Goal: Task Accomplishment & Management: Complete application form

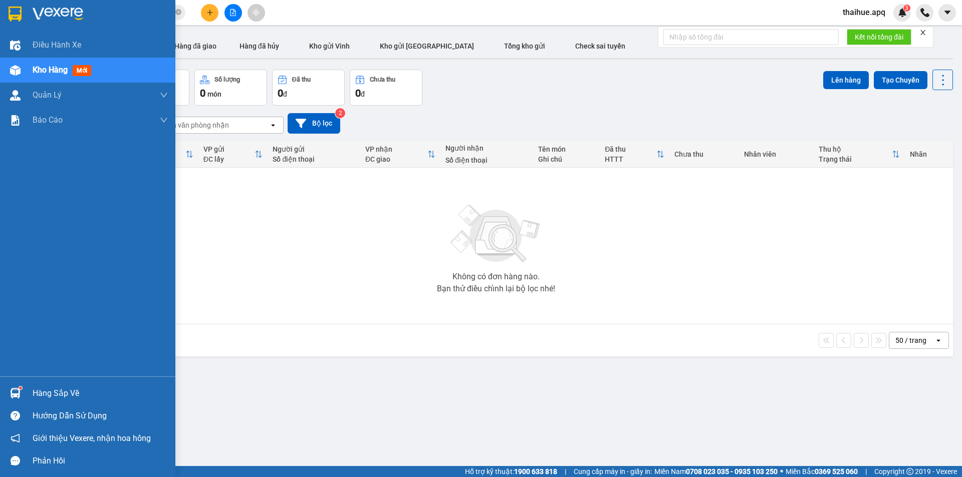
click at [70, 394] on div "Hàng sắp về" at bounding box center [100, 393] width 135 height 15
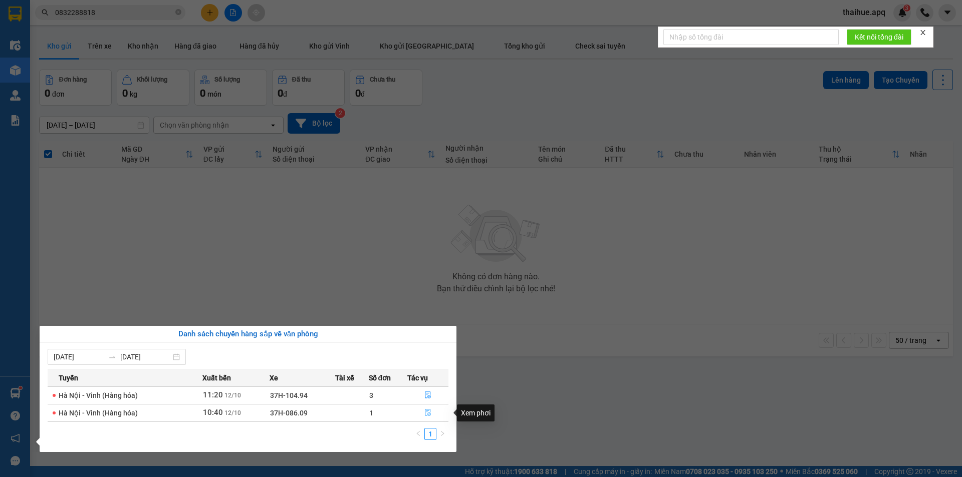
click at [426, 411] on icon "file-done" at bounding box center [427, 412] width 7 height 7
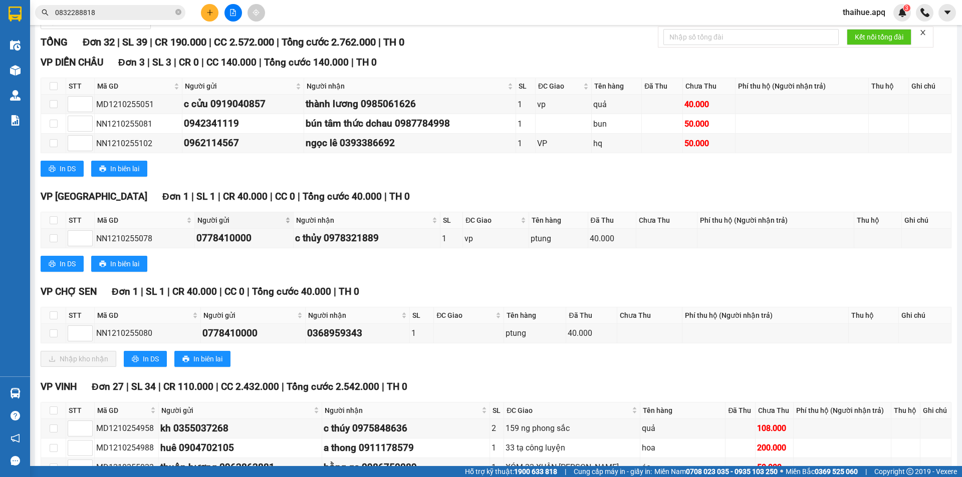
scroll to position [150, 0]
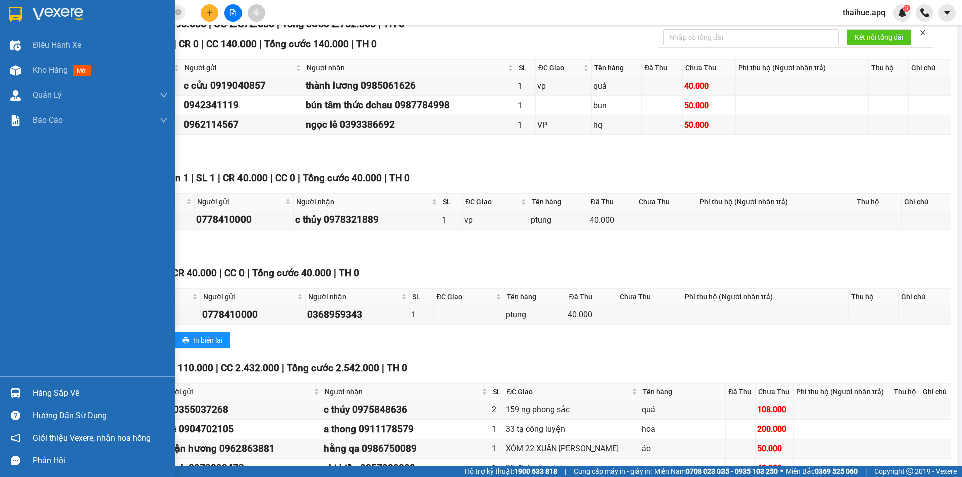
click at [43, 396] on div "Hàng sắp về" at bounding box center [100, 393] width 135 height 15
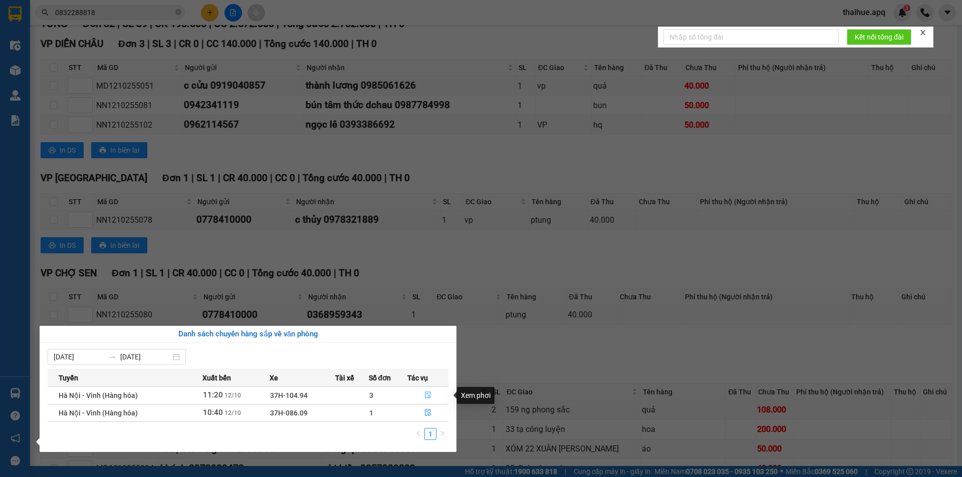
click at [428, 396] on icon "file-done" at bounding box center [427, 395] width 7 height 7
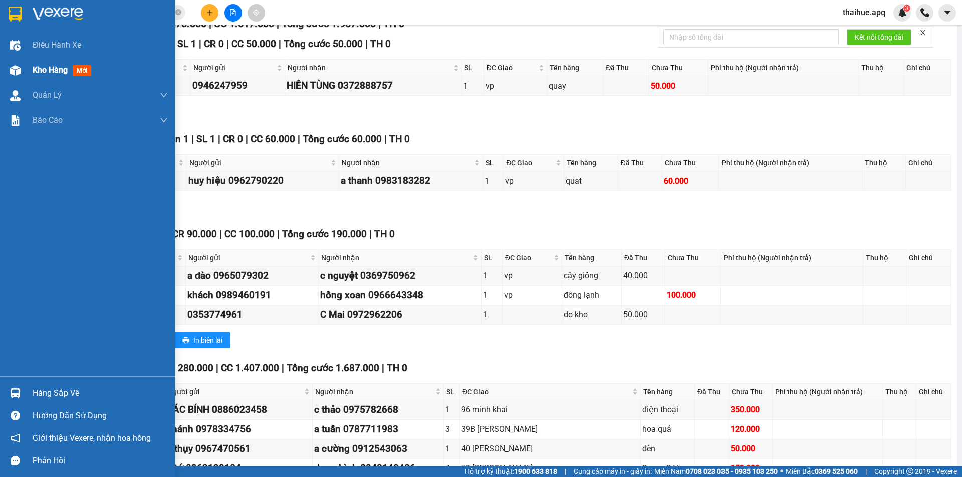
click at [56, 71] on span "Kho hàng" at bounding box center [50, 70] width 35 height 10
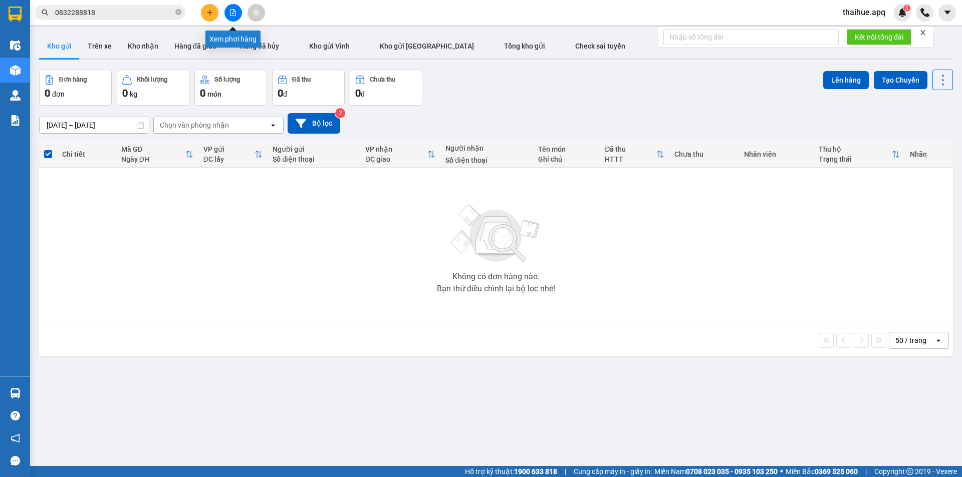
click at [231, 11] on icon "file-add" at bounding box center [232, 12] width 7 height 7
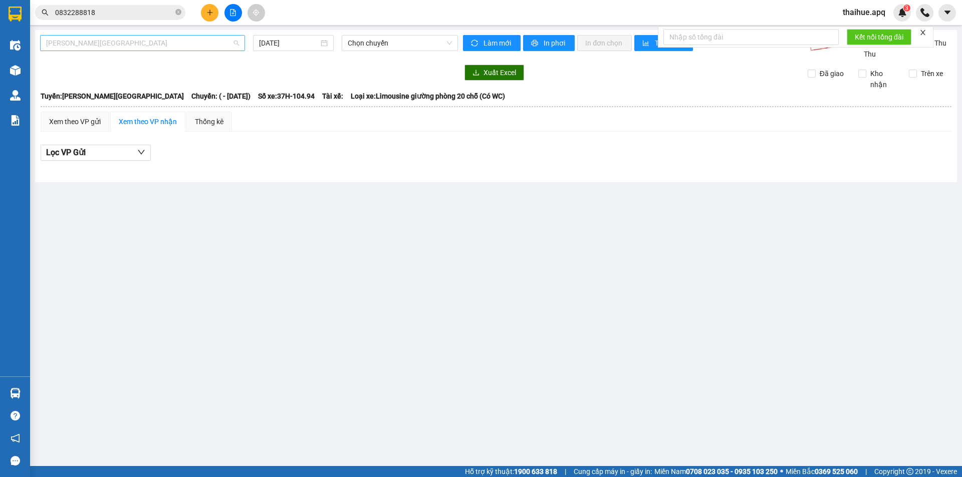
click at [133, 42] on span "[PERSON_NAME][GEOGRAPHIC_DATA]" at bounding box center [142, 43] width 193 height 15
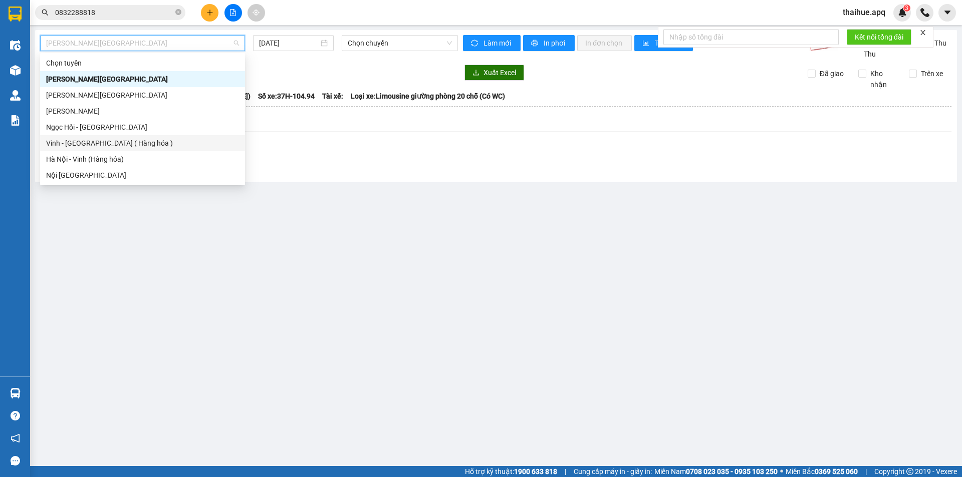
click at [73, 146] on div "Vinh - [GEOGRAPHIC_DATA] ( Hàng hóa )" at bounding box center [142, 143] width 193 height 11
type input "[DATE]"
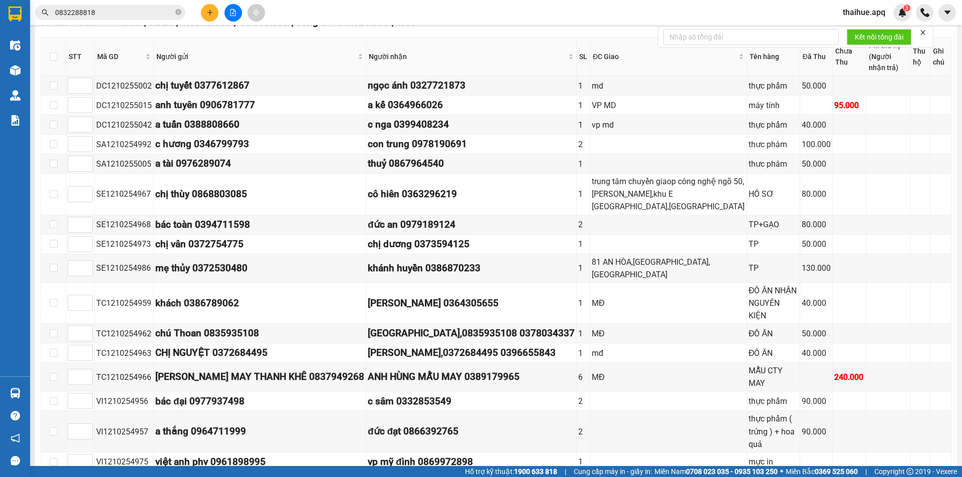
scroll to position [700, 0]
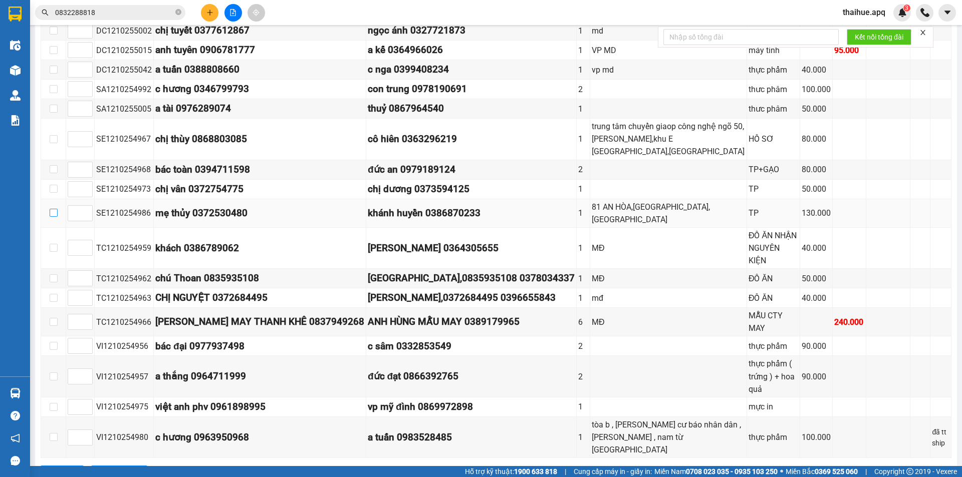
click at [54, 209] on input "checkbox" at bounding box center [54, 213] width 8 height 8
checkbox input "true"
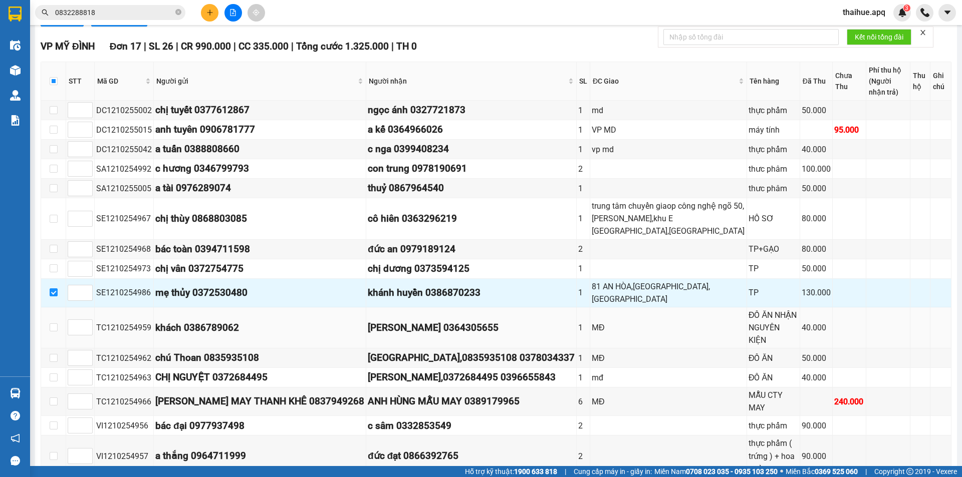
scroll to position [600, 0]
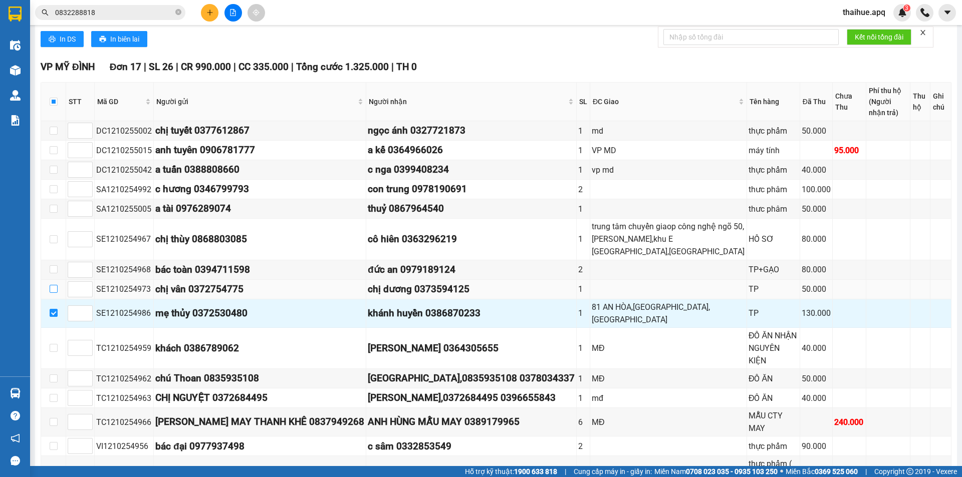
click at [53, 290] on input "checkbox" at bounding box center [54, 289] width 8 height 8
checkbox input "true"
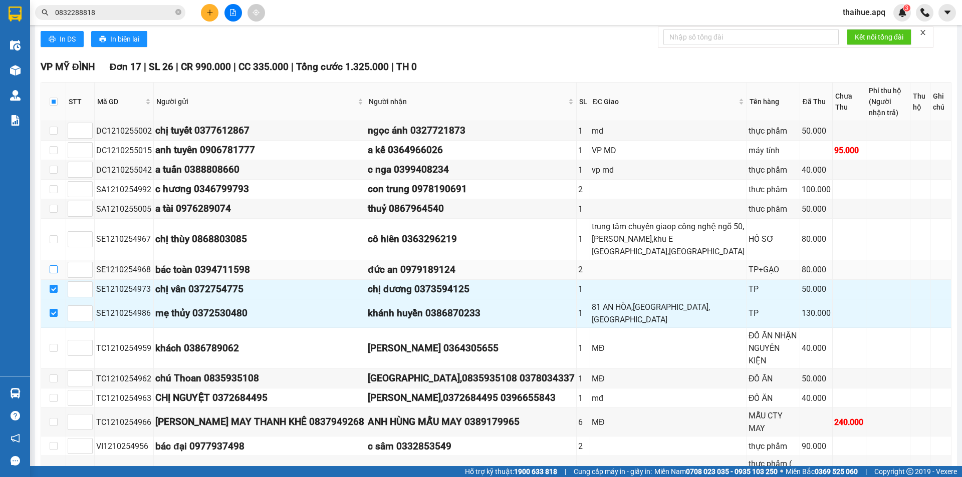
click at [52, 269] on input "checkbox" at bounding box center [54, 269] width 8 height 8
checkbox input "true"
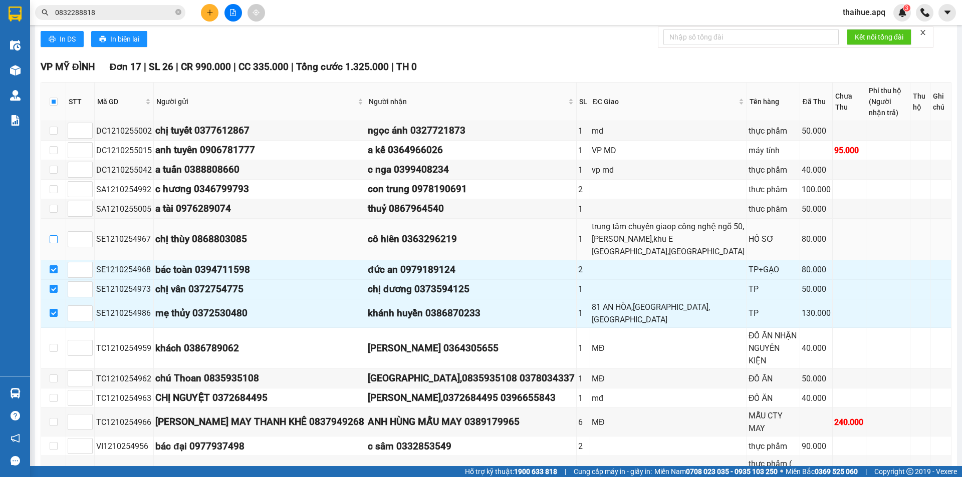
click at [53, 238] on input "checkbox" at bounding box center [54, 239] width 8 height 8
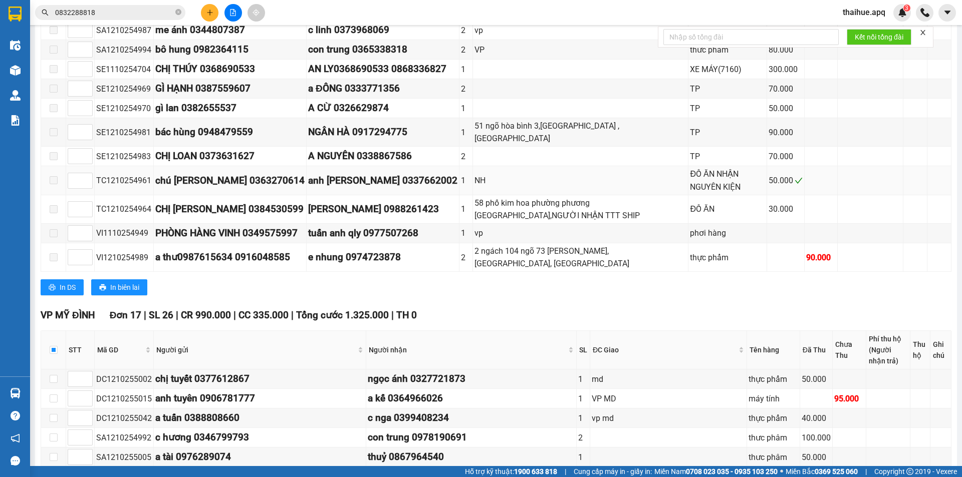
scroll to position [499, 0]
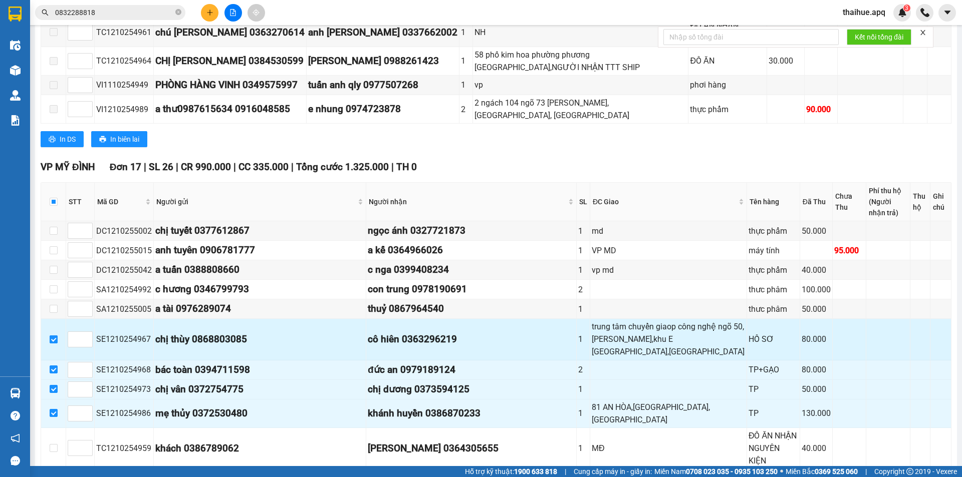
click at [53, 340] on input "checkbox" at bounding box center [54, 340] width 8 height 8
checkbox input "false"
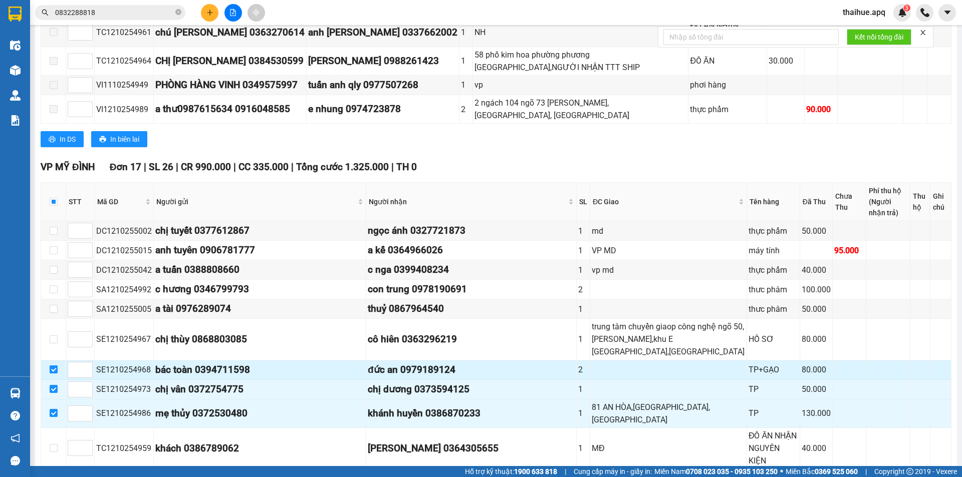
click at [52, 372] on input "checkbox" at bounding box center [54, 370] width 8 height 8
checkbox input "false"
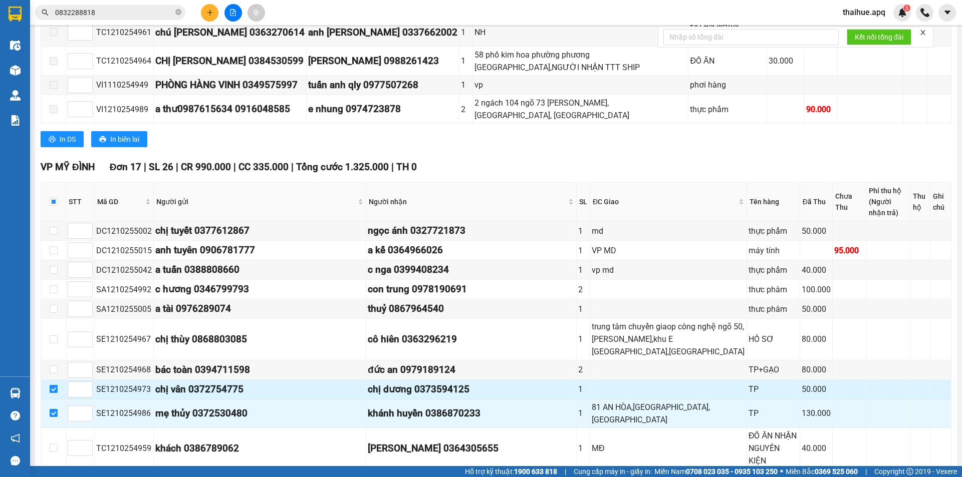
click at [54, 386] on input "checkbox" at bounding box center [54, 389] width 8 height 8
checkbox input "false"
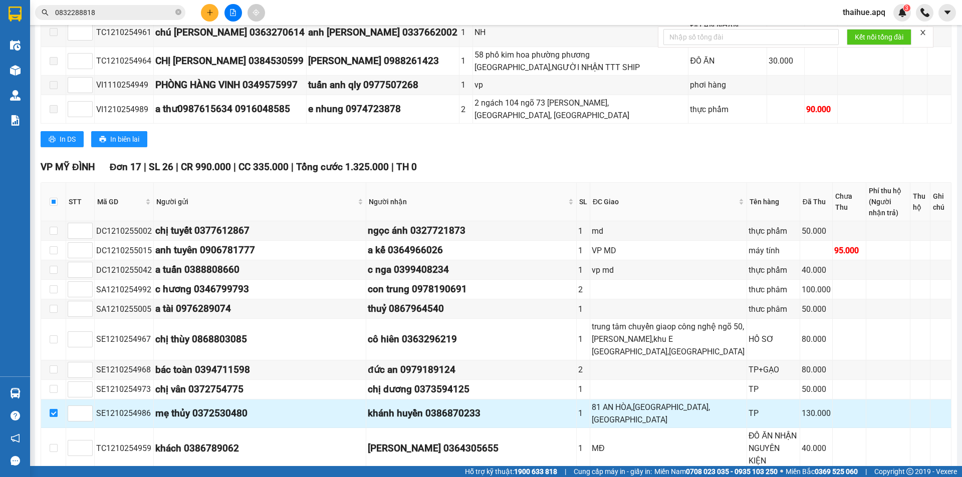
click at [54, 409] on input "checkbox" at bounding box center [54, 413] width 8 height 8
checkbox input "false"
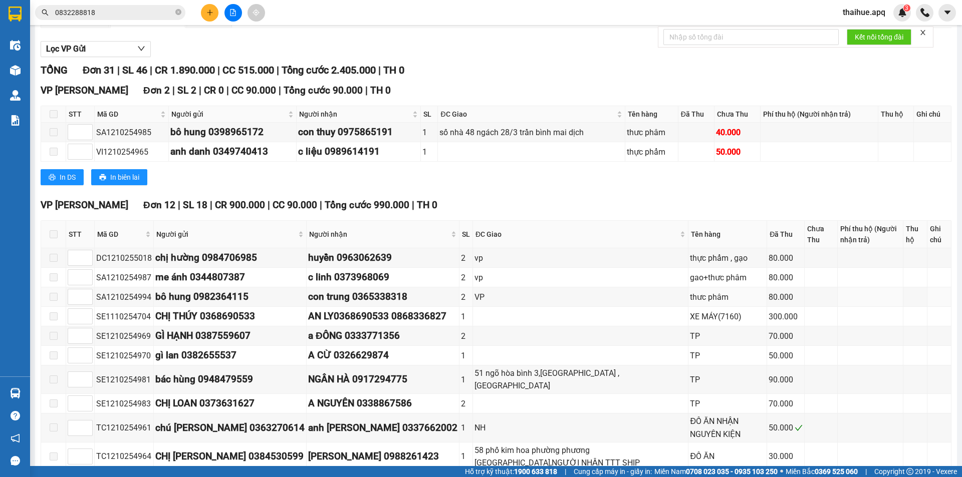
scroll to position [0, 0]
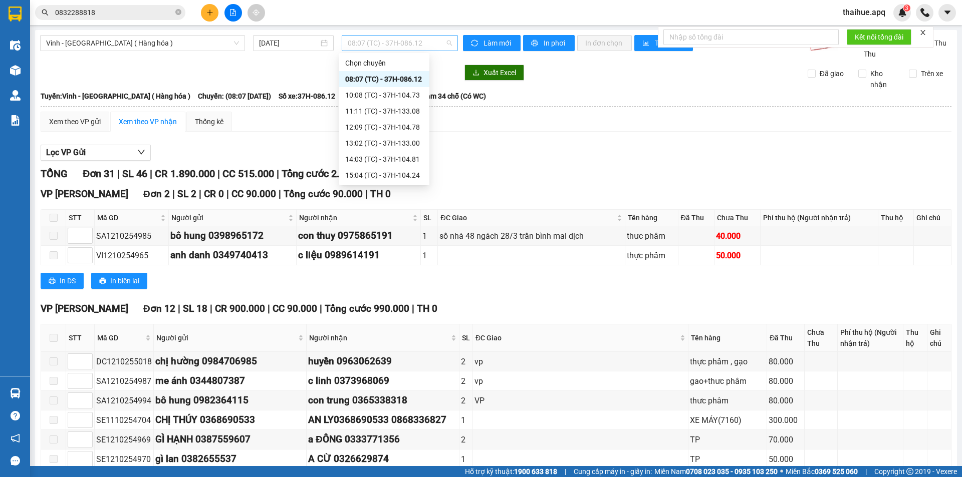
click at [430, 41] on span "08:07 (TC) - 37H-086.12" at bounding box center [400, 43] width 104 height 15
click at [409, 112] on div "11:11 (TC) - 37H-133.08" at bounding box center [384, 111] width 78 height 11
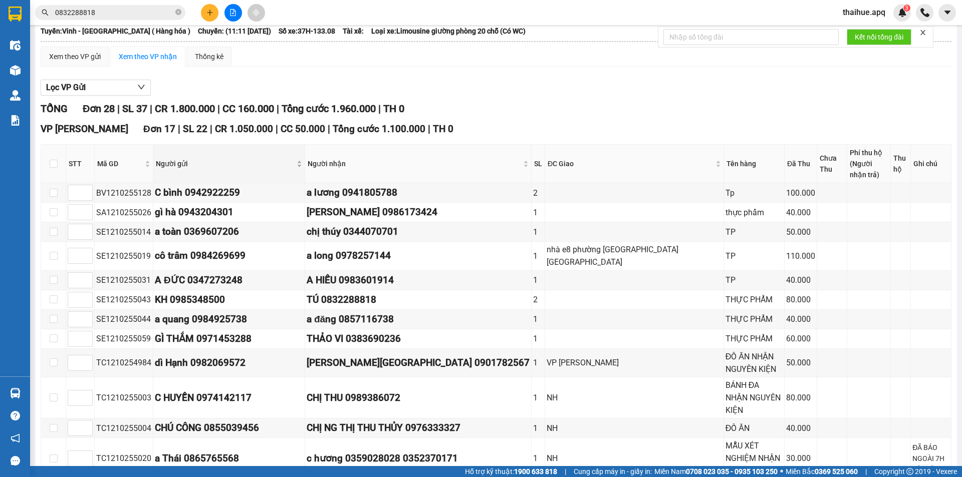
scroll to position [150, 0]
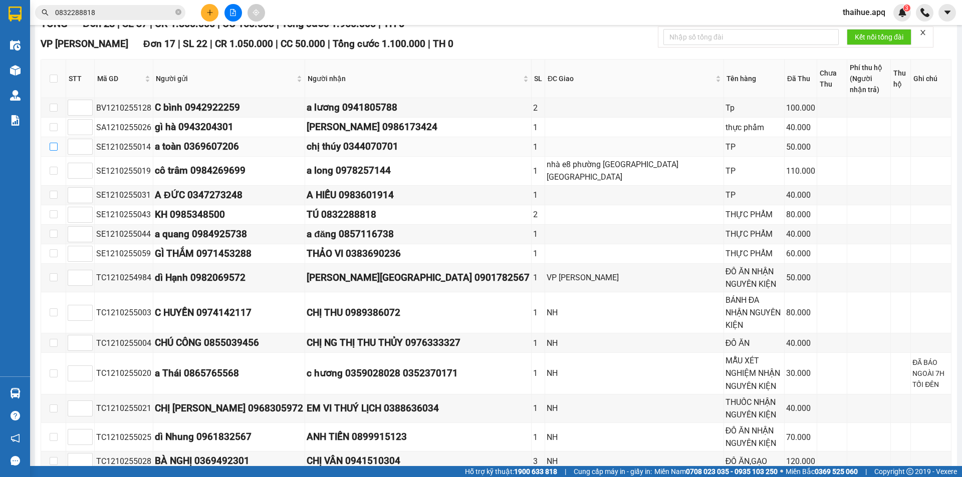
click at [52, 148] on input "checkbox" at bounding box center [54, 147] width 8 height 8
checkbox input "true"
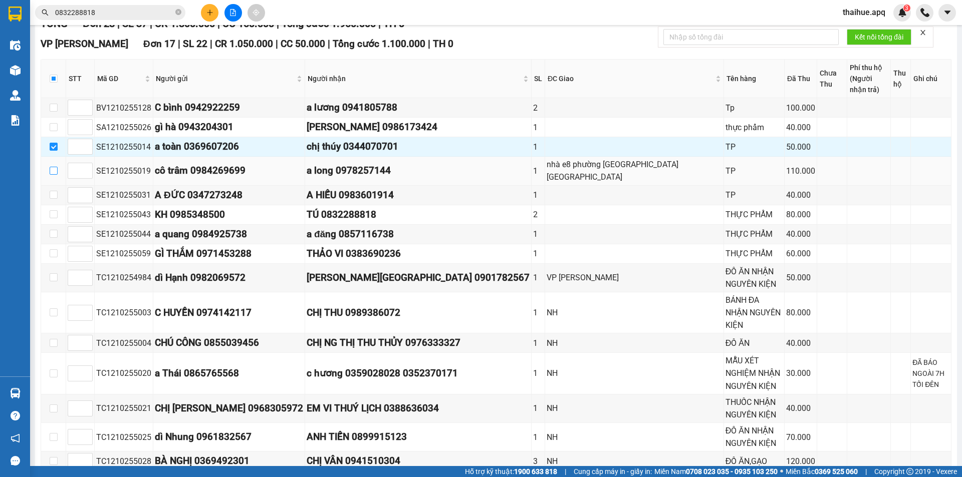
click at [54, 167] on input "checkbox" at bounding box center [54, 171] width 8 height 8
checkbox input "true"
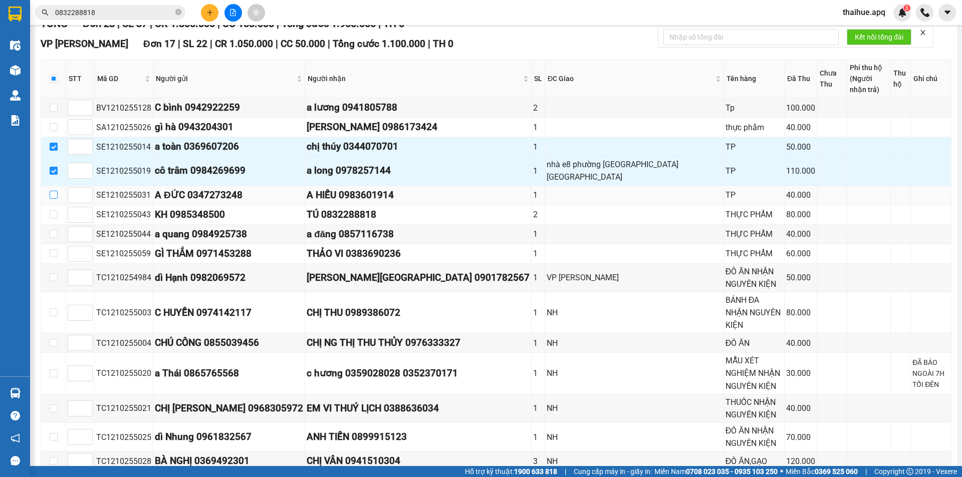
click at [52, 191] on input "checkbox" at bounding box center [54, 195] width 8 height 8
checkbox input "true"
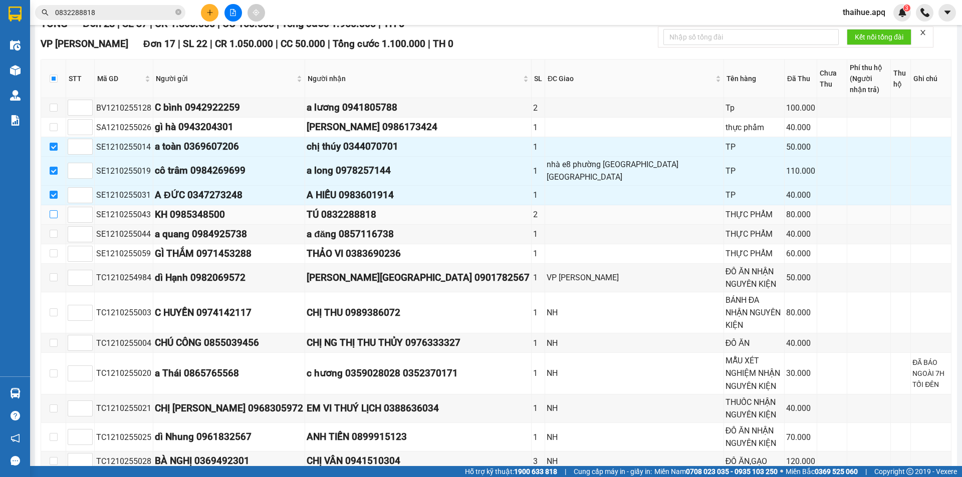
click at [54, 210] on input "checkbox" at bounding box center [54, 214] width 8 height 8
checkbox input "true"
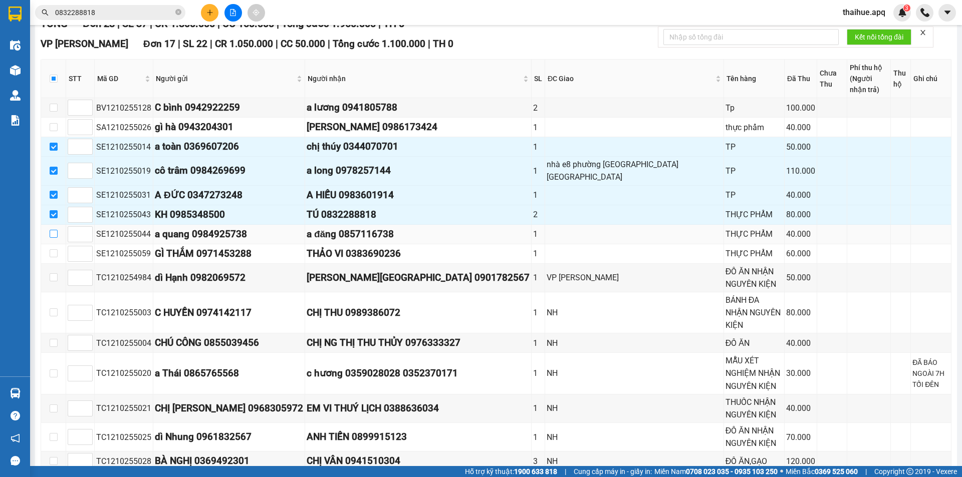
click at [52, 230] on input "checkbox" at bounding box center [54, 234] width 8 height 8
checkbox input "true"
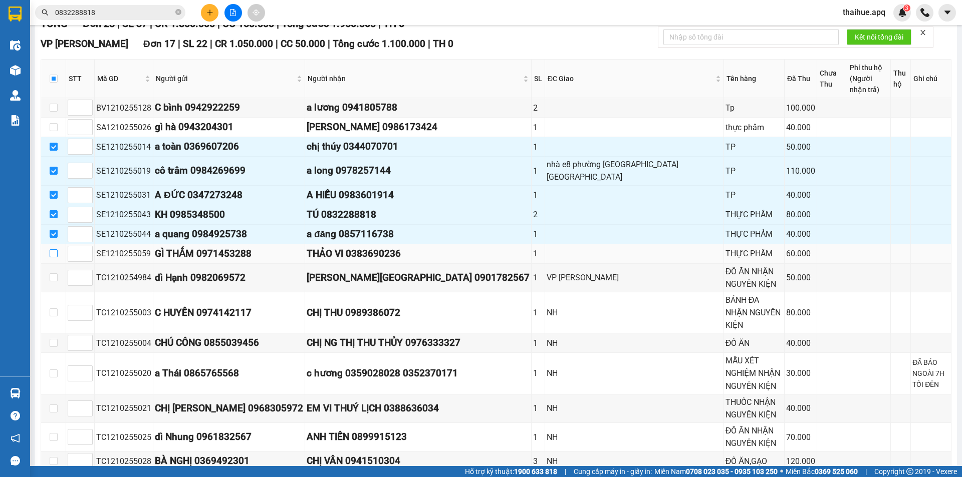
click at [53, 249] on input "checkbox" at bounding box center [54, 253] width 8 height 8
checkbox input "true"
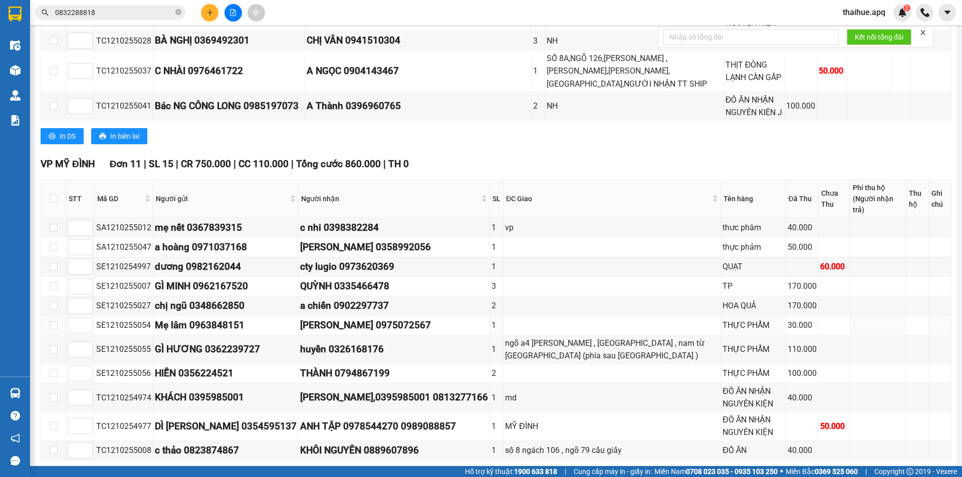
scroll to position [572, 0]
click at [52, 262] on input "checkbox" at bounding box center [54, 266] width 8 height 8
checkbox input "true"
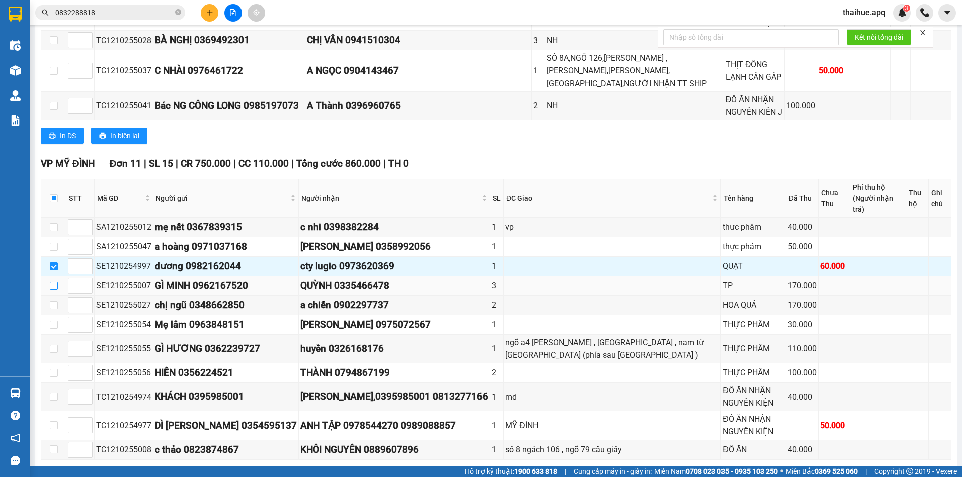
click at [53, 282] on input "checkbox" at bounding box center [54, 286] width 8 height 8
checkbox input "true"
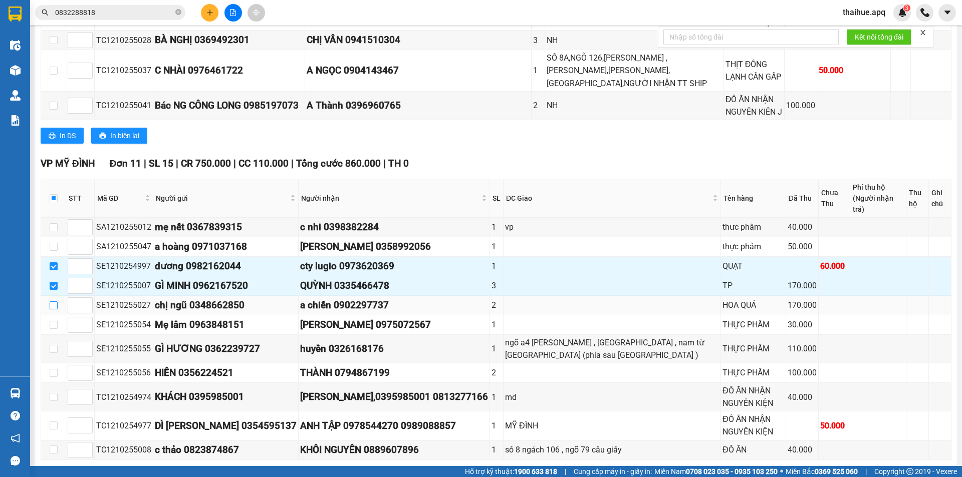
click at [53, 302] on input "checkbox" at bounding box center [54, 306] width 8 height 8
checkbox input "true"
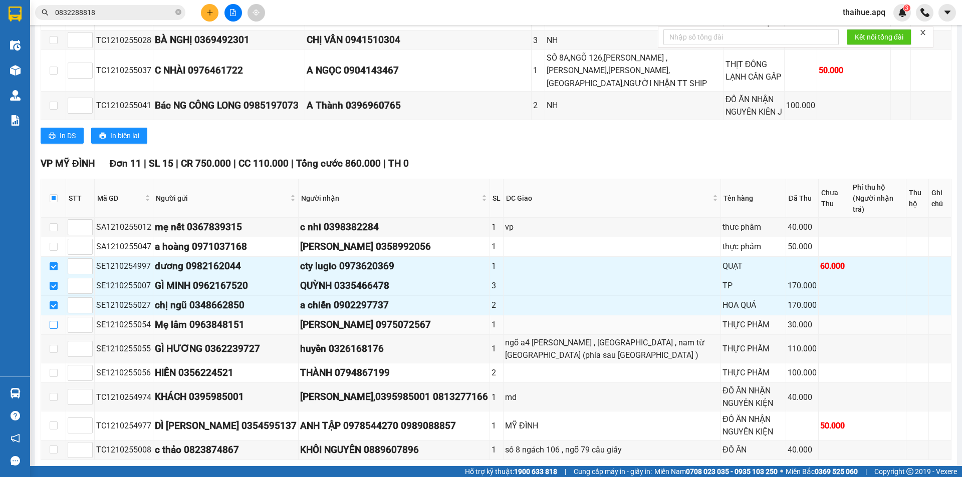
click at [53, 321] on input "checkbox" at bounding box center [54, 325] width 8 height 8
checkbox input "true"
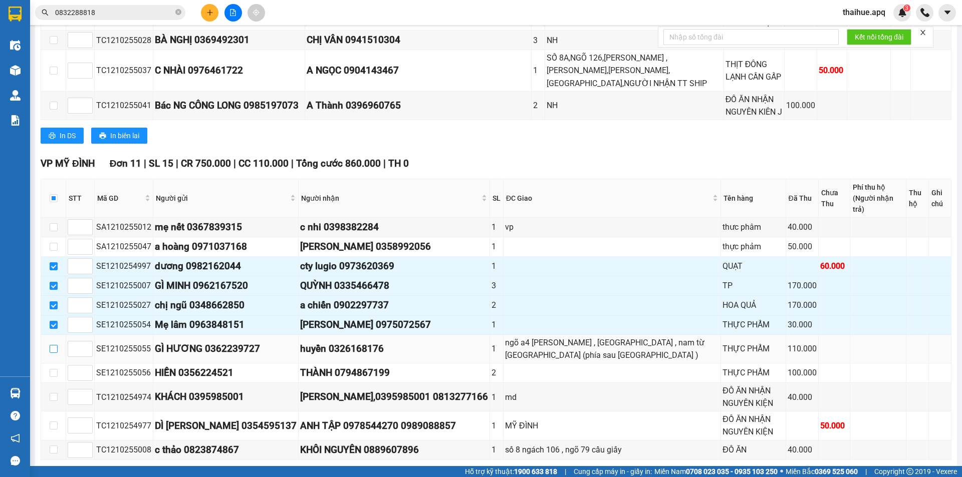
click at [52, 345] on input "checkbox" at bounding box center [54, 349] width 8 height 8
checkbox input "true"
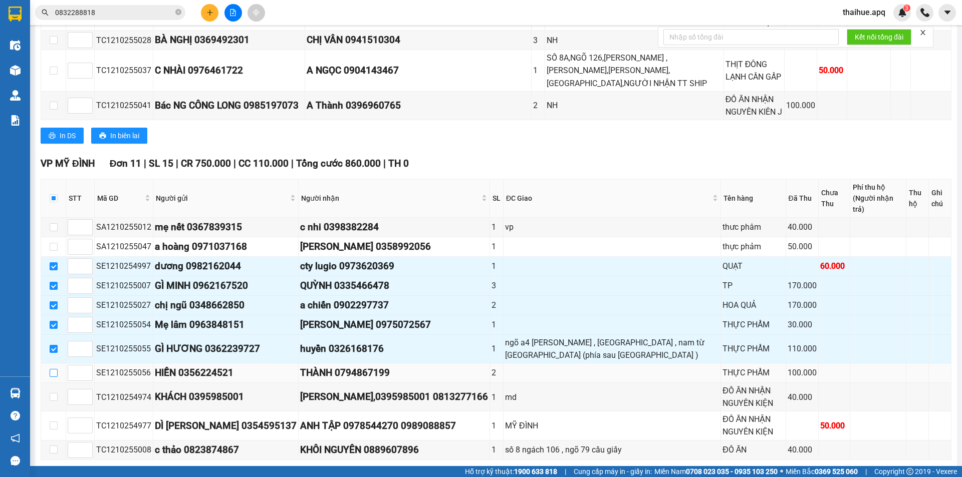
click at [53, 369] on input "checkbox" at bounding box center [54, 373] width 8 height 8
checkbox input "true"
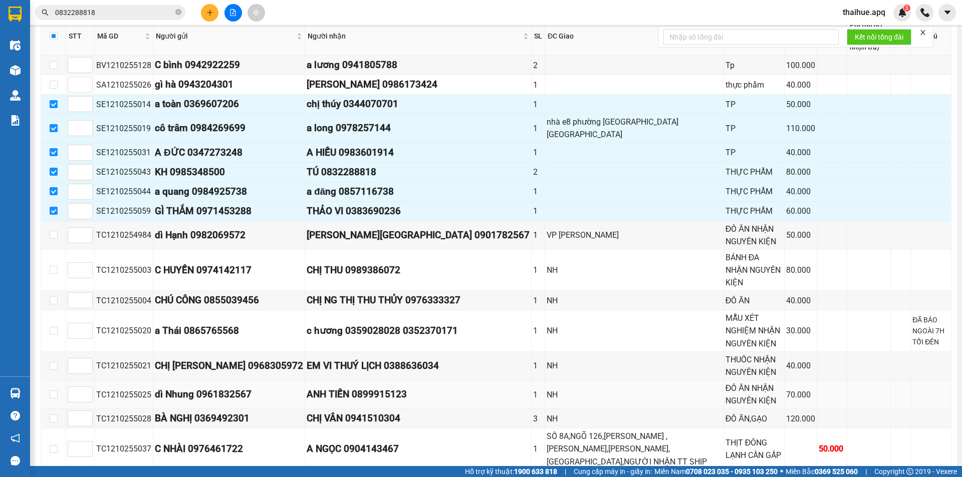
scroll to position [171, 0]
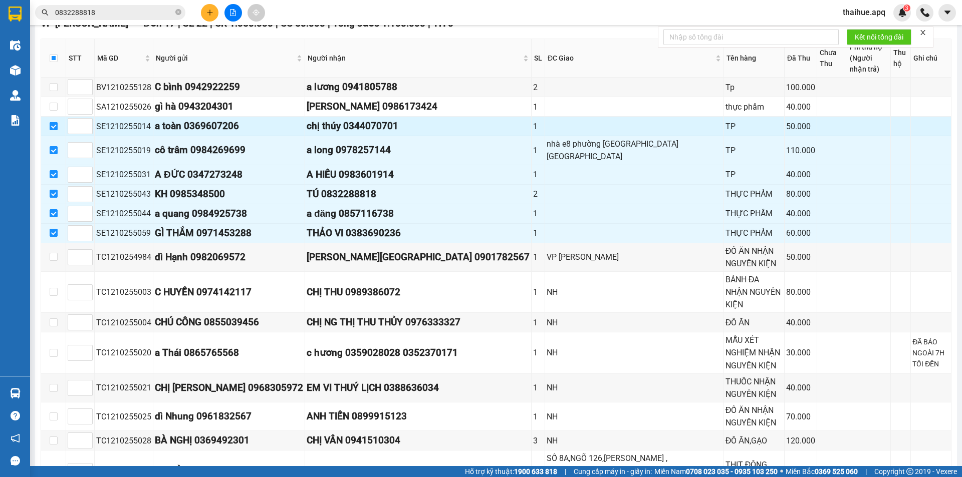
click at [54, 127] on input "checkbox" at bounding box center [54, 126] width 8 height 8
checkbox input "false"
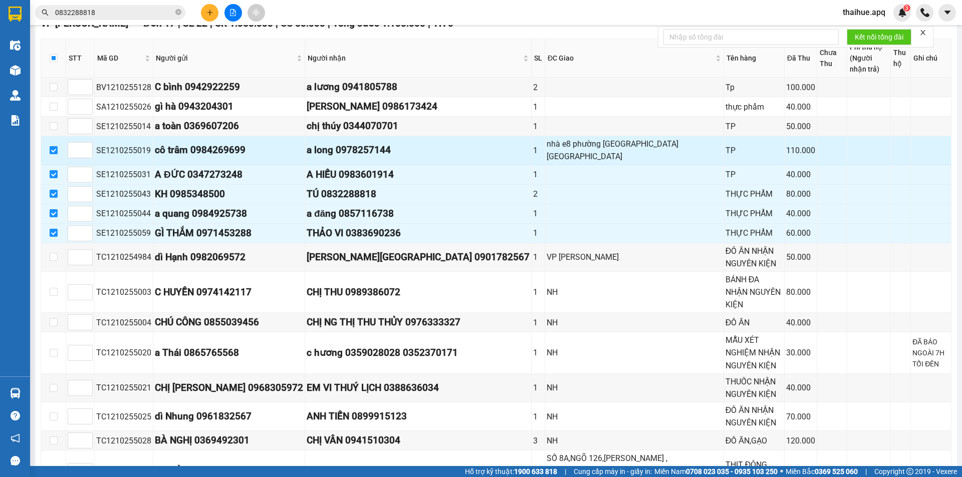
click at [52, 146] on input "checkbox" at bounding box center [54, 150] width 8 height 8
checkbox input "false"
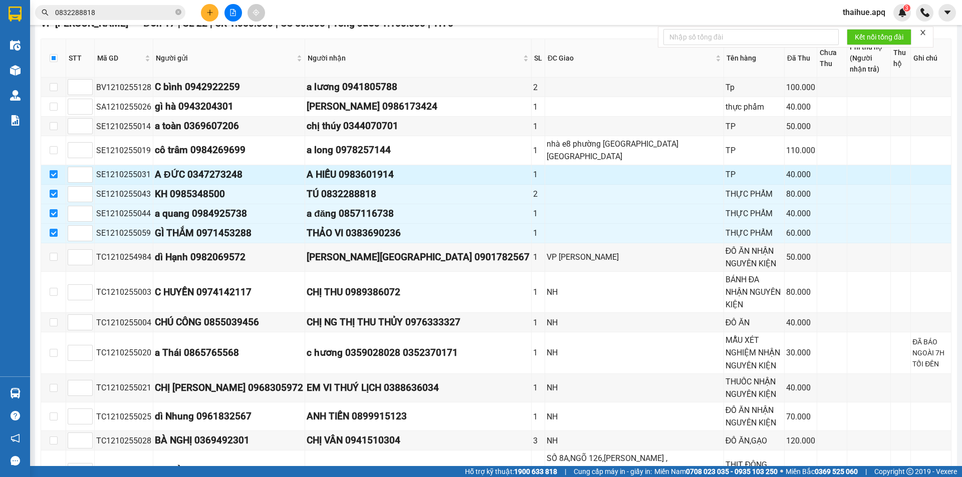
click at [54, 170] on input "checkbox" at bounding box center [54, 174] width 8 height 8
checkbox input "false"
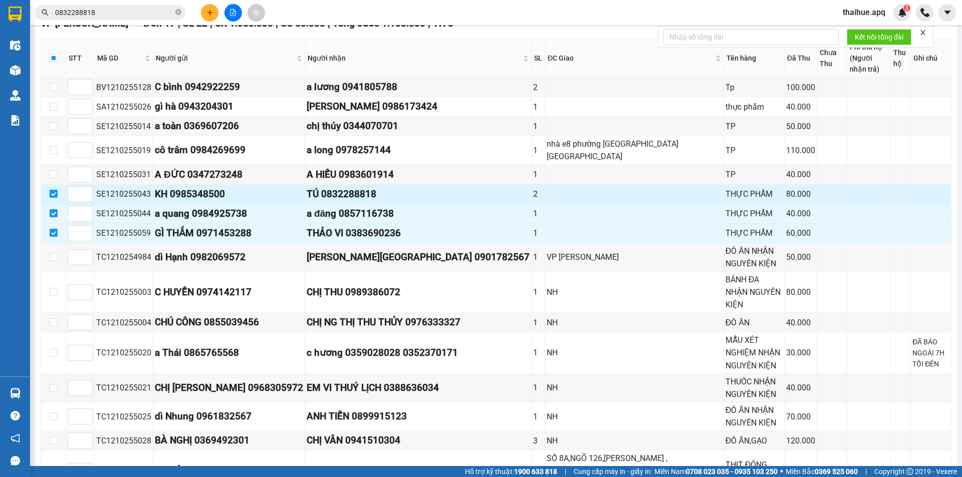
click at [53, 190] on input "checkbox" at bounding box center [54, 194] width 8 height 8
checkbox input "false"
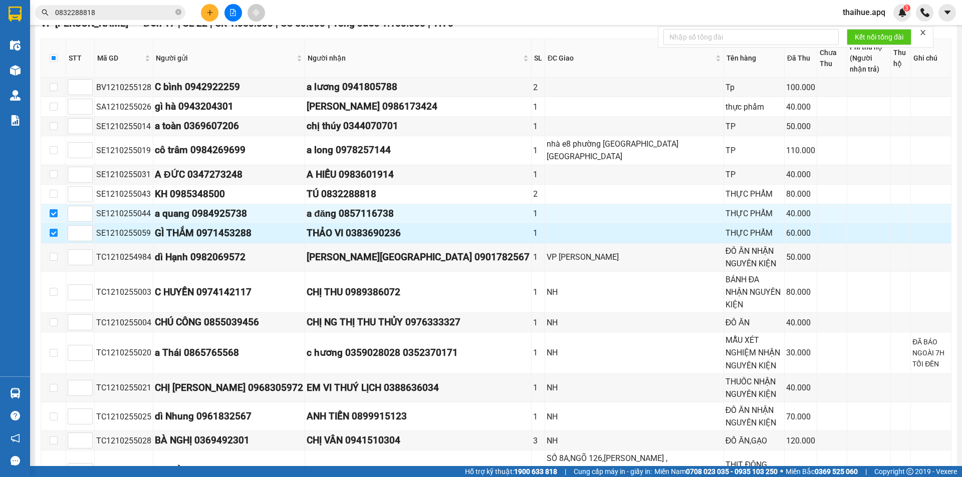
drag, startPoint x: 52, startPoint y: 205, endPoint x: 57, endPoint y: 217, distance: 13.3
click at [53, 209] on input "checkbox" at bounding box center [54, 213] width 8 height 8
checkbox input "false"
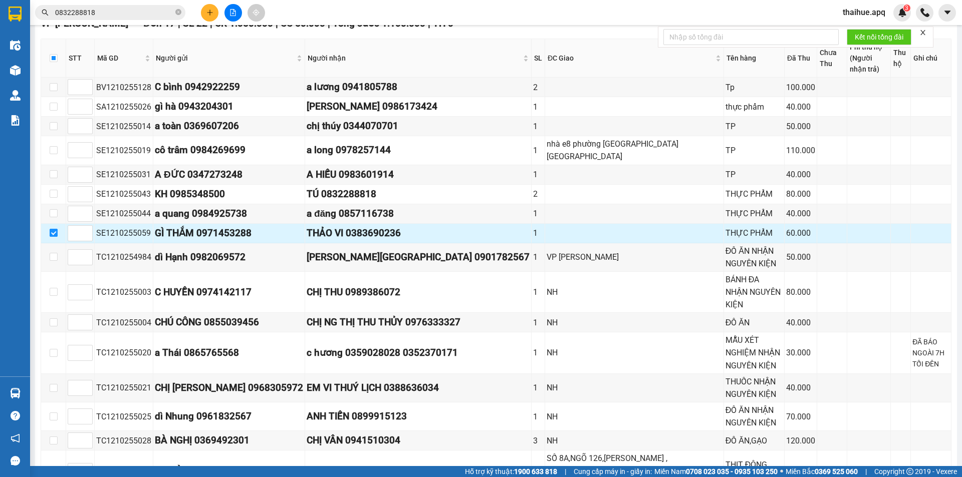
click at [53, 229] on input "checkbox" at bounding box center [54, 233] width 8 height 8
checkbox input "false"
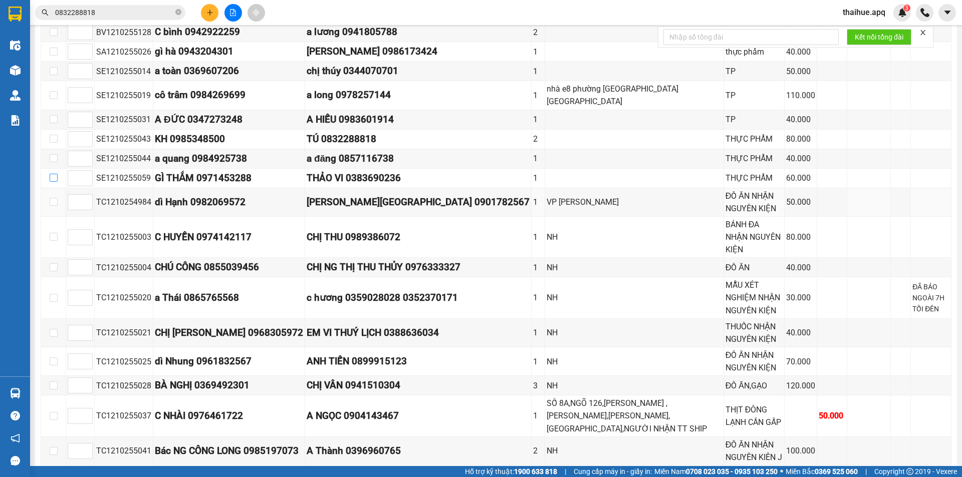
scroll to position [421, 0]
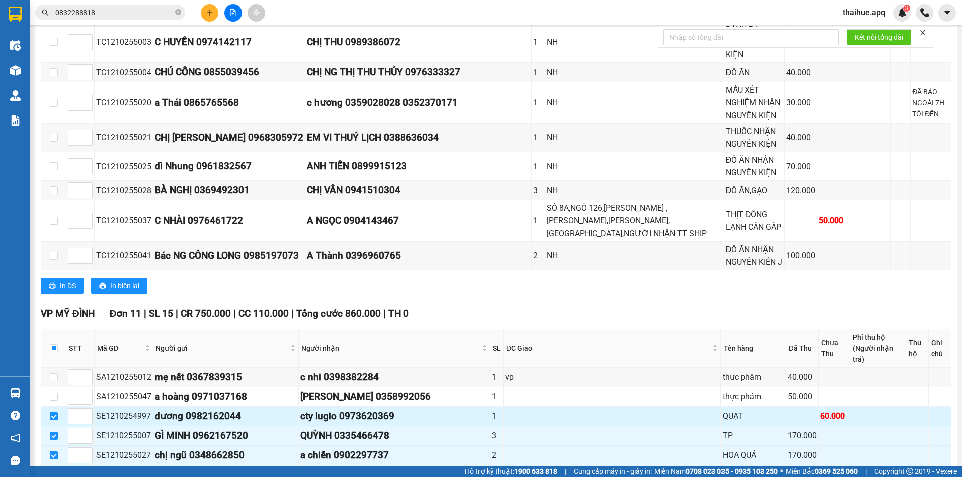
click at [51, 413] on input "checkbox" at bounding box center [54, 417] width 8 height 8
checkbox input "false"
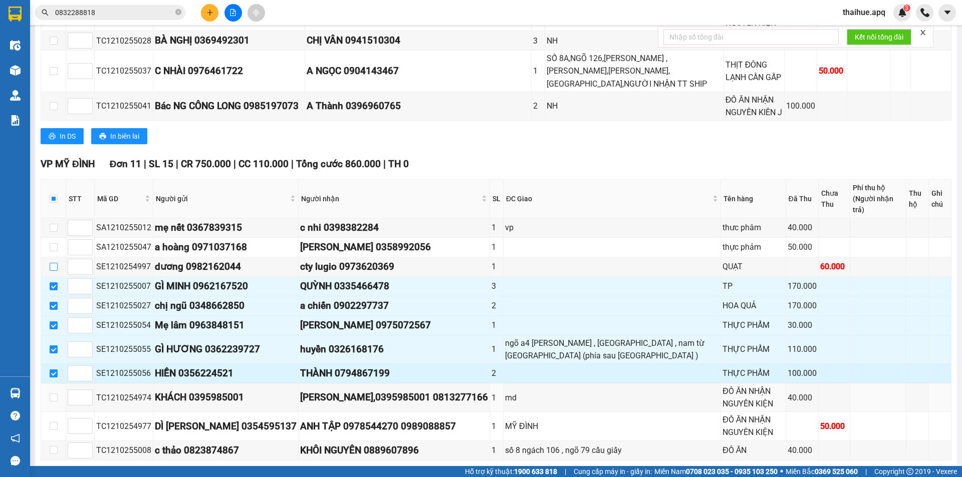
scroll to position [572, 0]
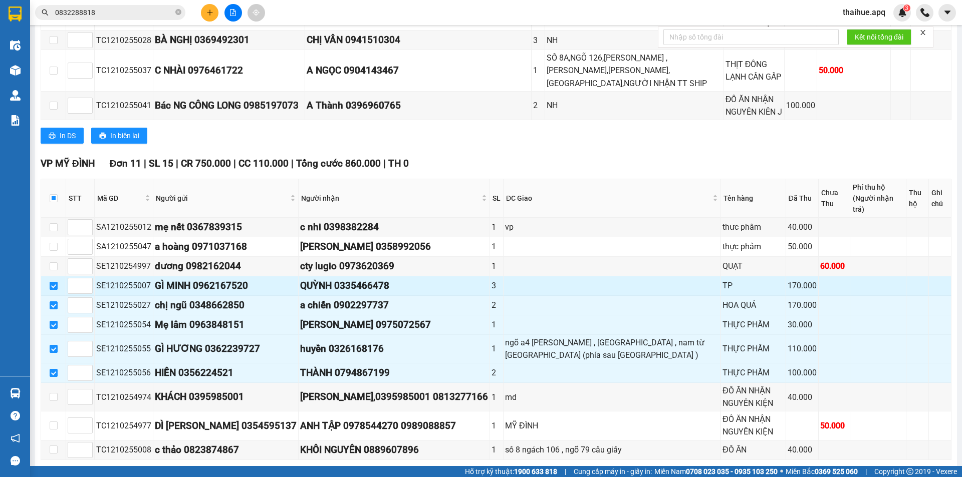
click at [53, 282] on input "checkbox" at bounding box center [54, 286] width 8 height 8
checkbox input "false"
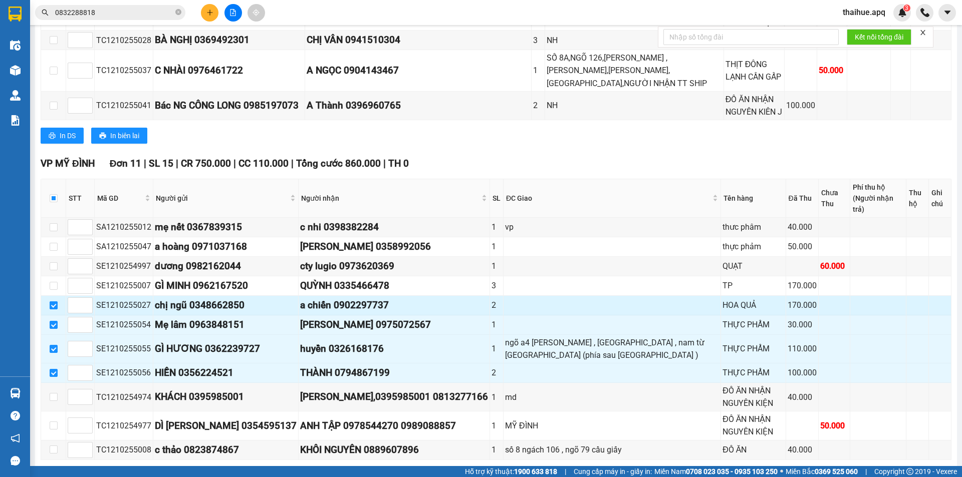
click at [53, 302] on input "checkbox" at bounding box center [54, 306] width 8 height 8
checkbox input "false"
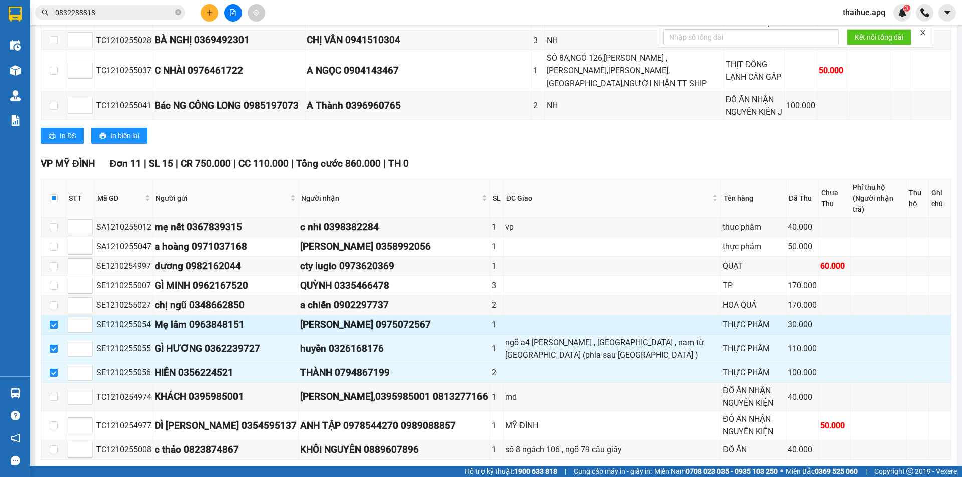
click at [52, 321] on input "checkbox" at bounding box center [54, 325] width 8 height 8
checkbox input "false"
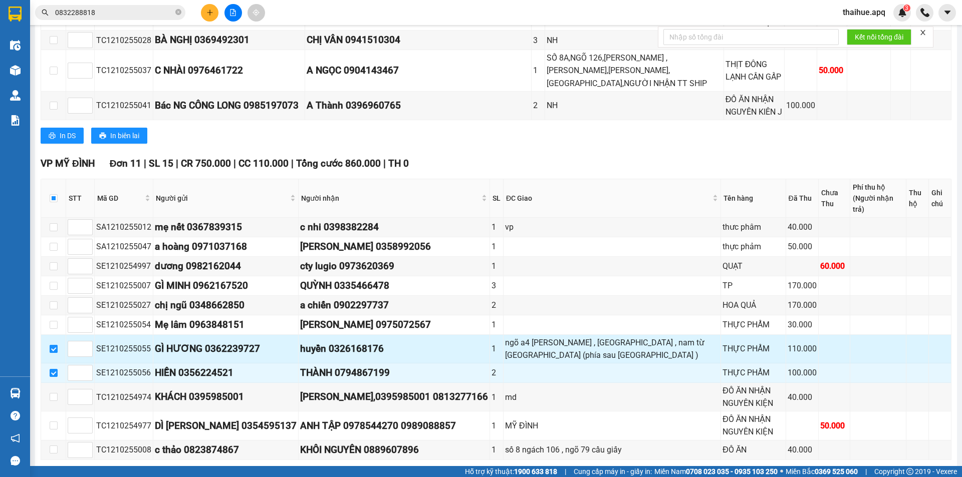
click at [54, 345] on input "checkbox" at bounding box center [54, 349] width 8 height 8
checkbox input "false"
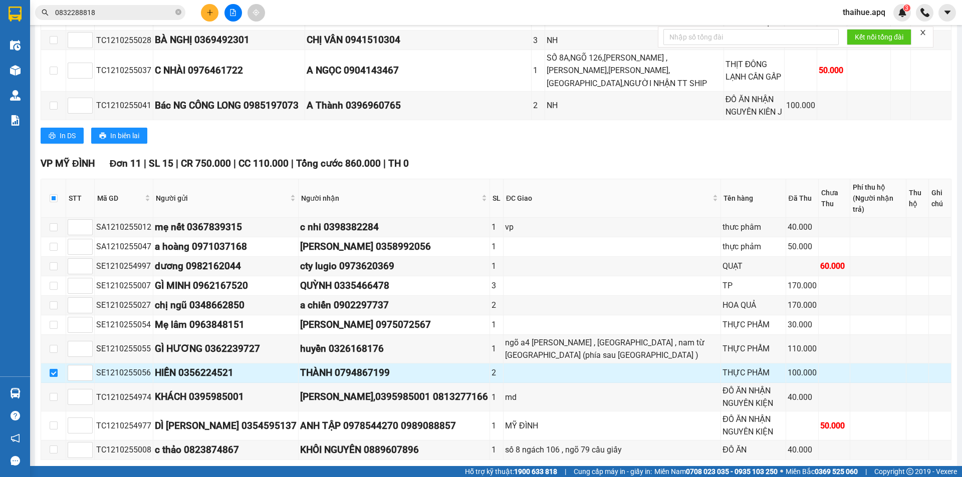
click at [52, 369] on input "checkbox" at bounding box center [54, 373] width 8 height 8
checkbox input "false"
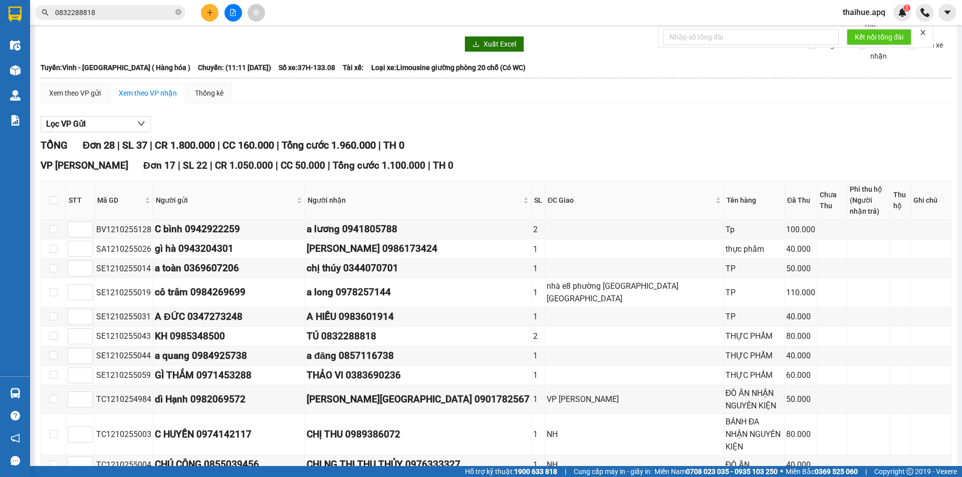
scroll to position [0, 0]
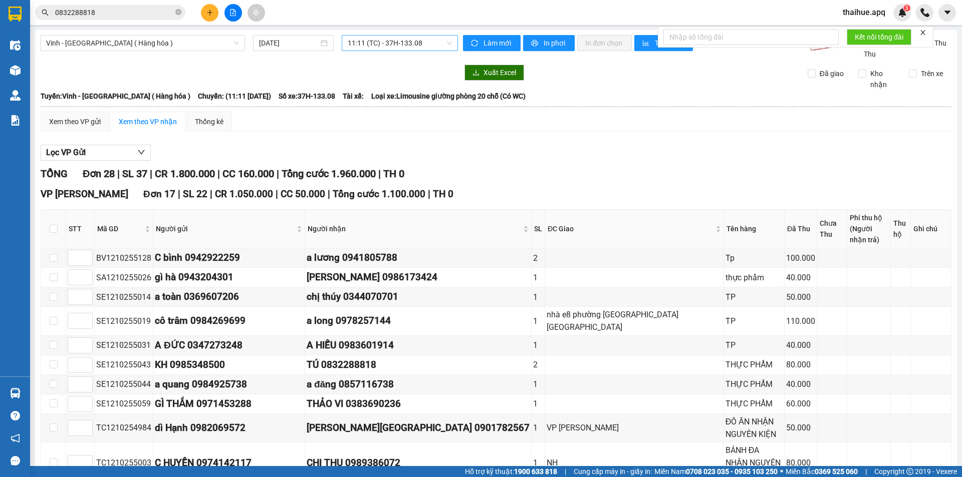
click at [426, 40] on span "11:11 (TC) - 37H-133.08" at bounding box center [400, 43] width 104 height 15
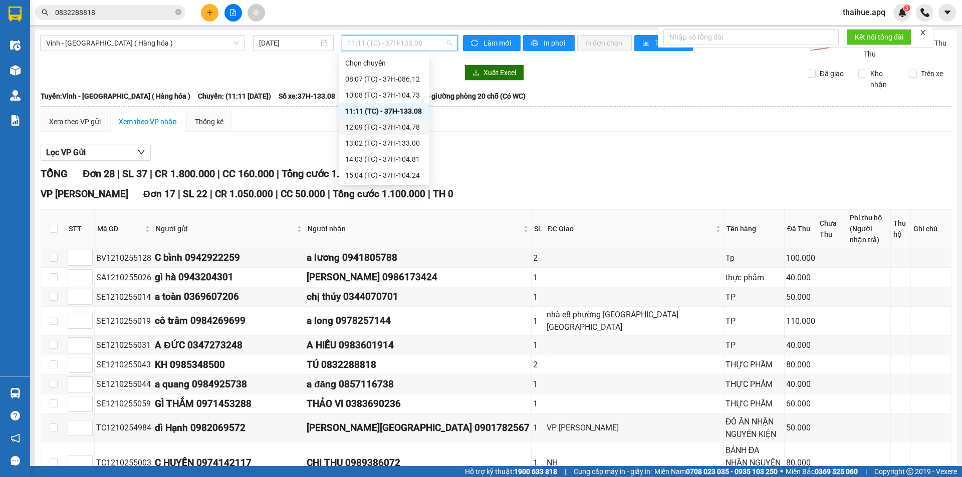
click at [406, 127] on div "12:09 (TC) - 37H-104.78" at bounding box center [384, 127] width 78 height 11
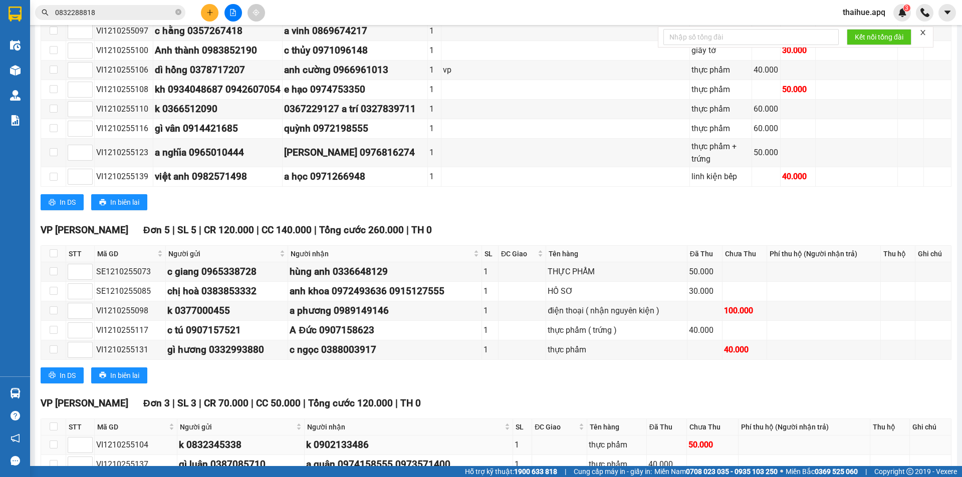
scroll to position [253, 0]
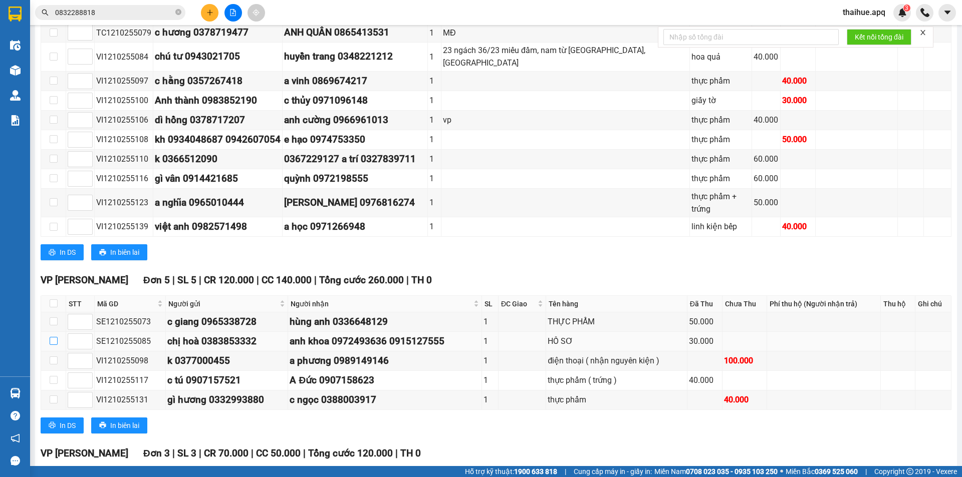
click at [54, 337] on input "checkbox" at bounding box center [54, 341] width 8 height 8
checkbox input "true"
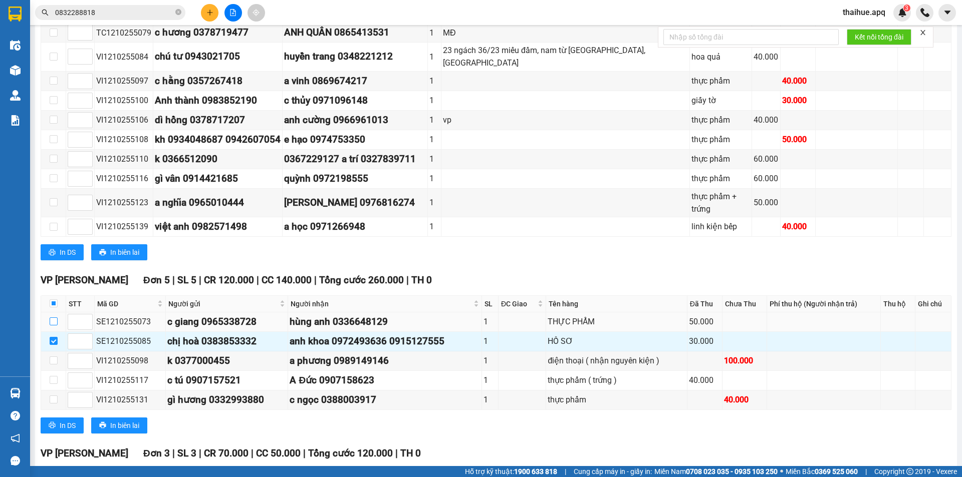
click at [52, 318] on input "checkbox" at bounding box center [54, 322] width 8 height 8
checkbox input "true"
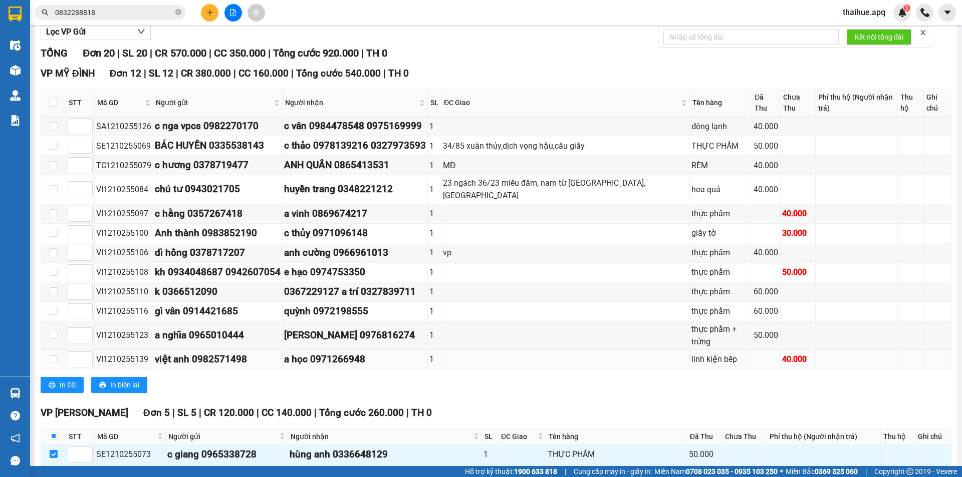
scroll to position [103, 0]
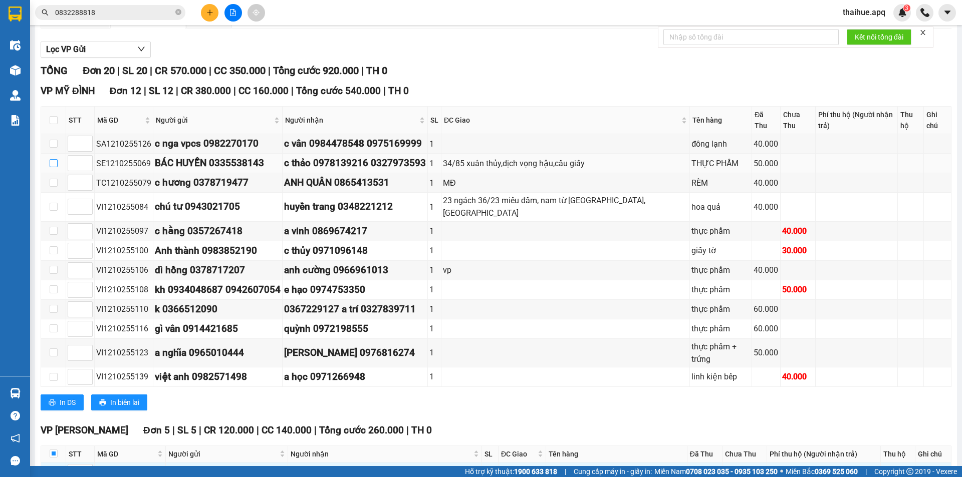
click at [53, 159] on input "checkbox" at bounding box center [54, 163] width 8 height 8
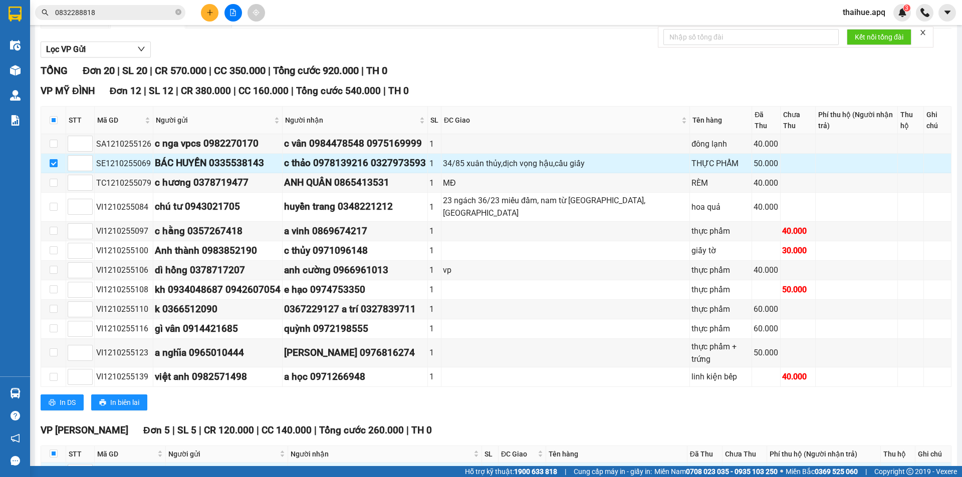
click at [53, 159] on input "checkbox" at bounding box center [54, 163] width 8 height 8
checkbox input "false"
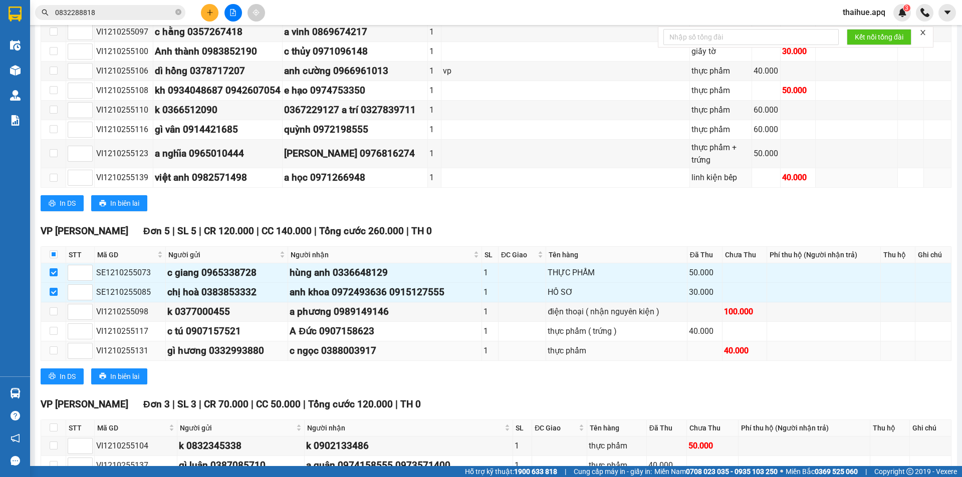
scroll to position [304, 0]
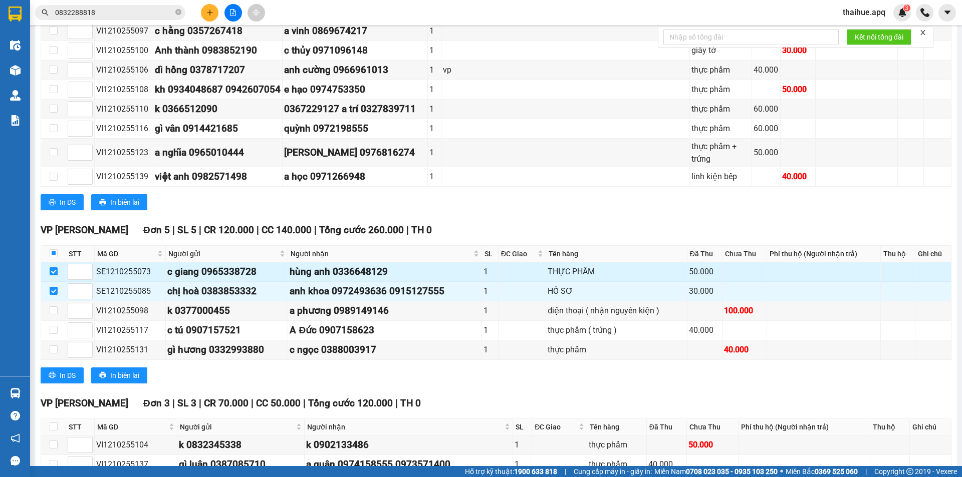
click at [55, 268] on input "checkbox" at bounding box center [54, 272] width 8 height 8
checkbox input "false"
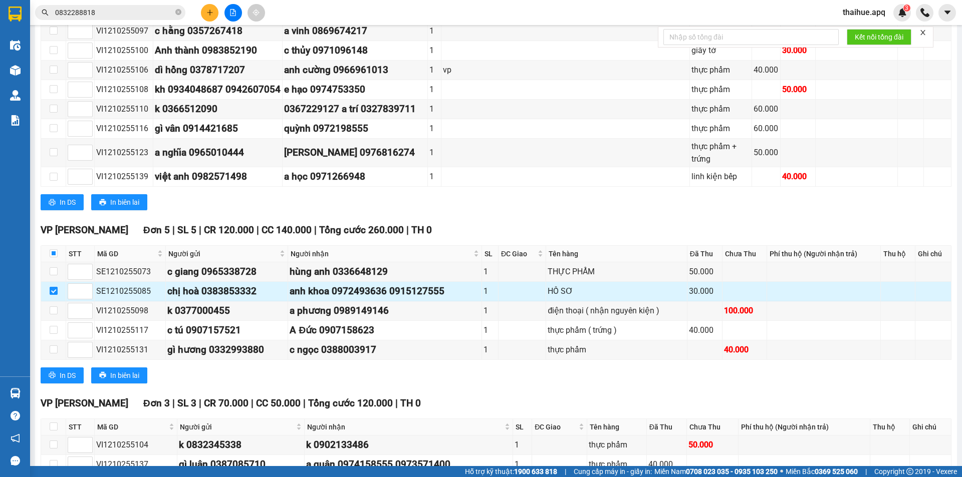
click at [52, 287] on input "checkbox" at bounding box center [54, 291] width 8 height 8
checkbox input "false"
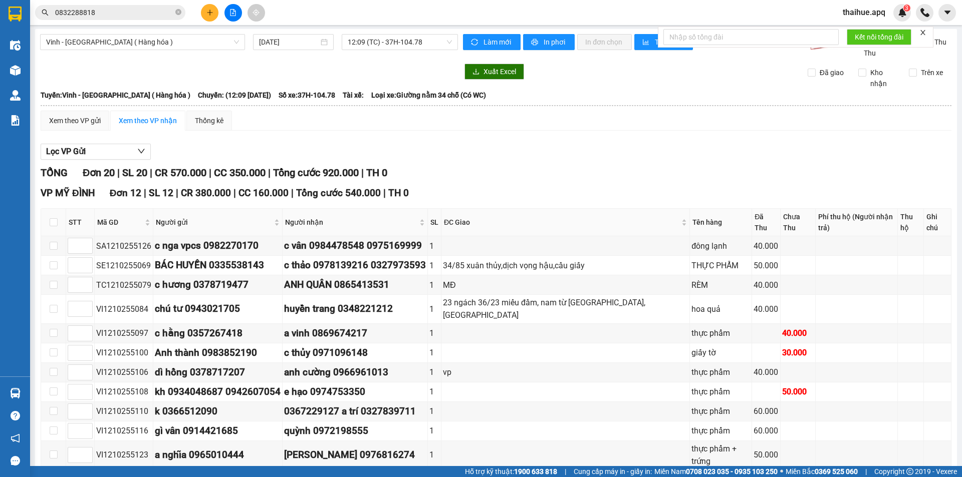
scroll to position [0, 0]
click at [432, 40] on span "12:09 (TC) - 37H-104.78" at bounding box center [400, 43] width 104 height 15
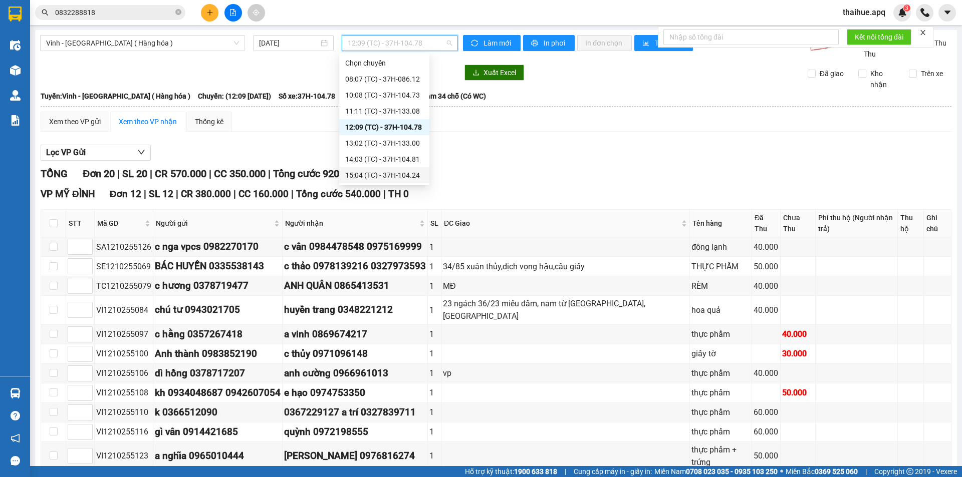
click at [404, 175] on div "15:04 (TC) - 37H-104.24" at bounding box center [384, 175] width 78 height 11
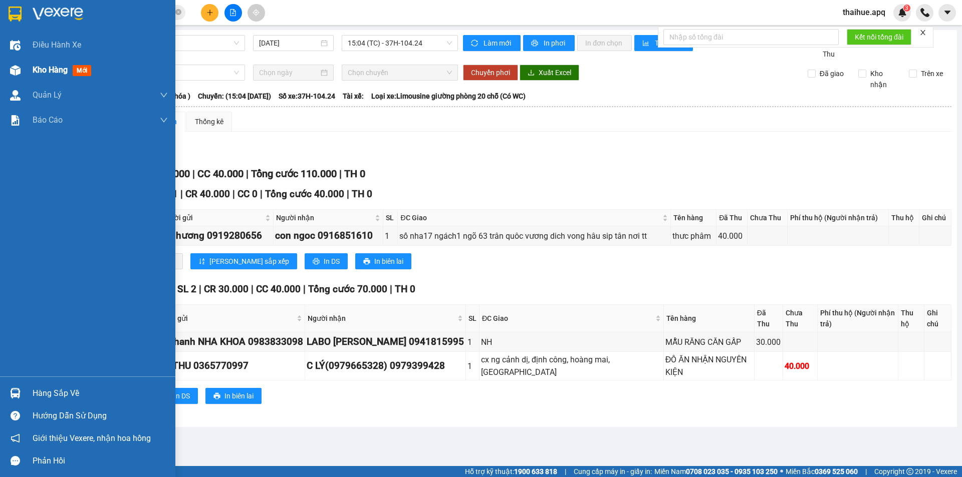
click at [54, 69] on span "Kho hàng" at bounding box center [50, 70] width 35 height 10
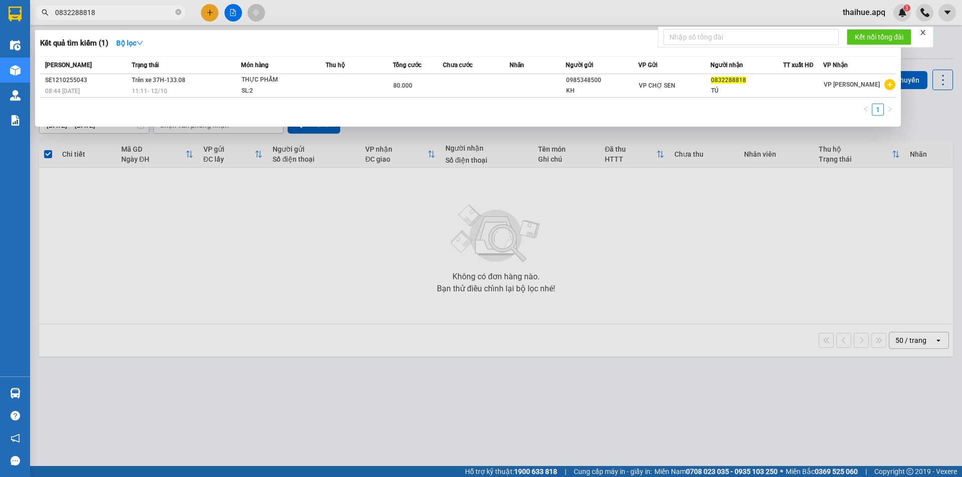
click at [106, 11] on input "0832288818" at bounding box center [114, 12] width 118 height 11
type input "0"
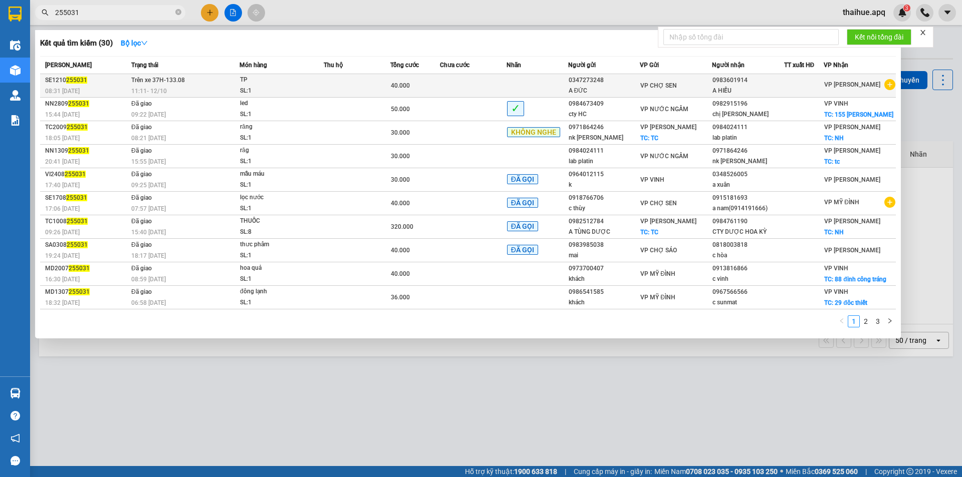
type input "255031"
click at [316, 88] on span "TP SL: 1" at bounding box center [281, 86] width 83 height 22
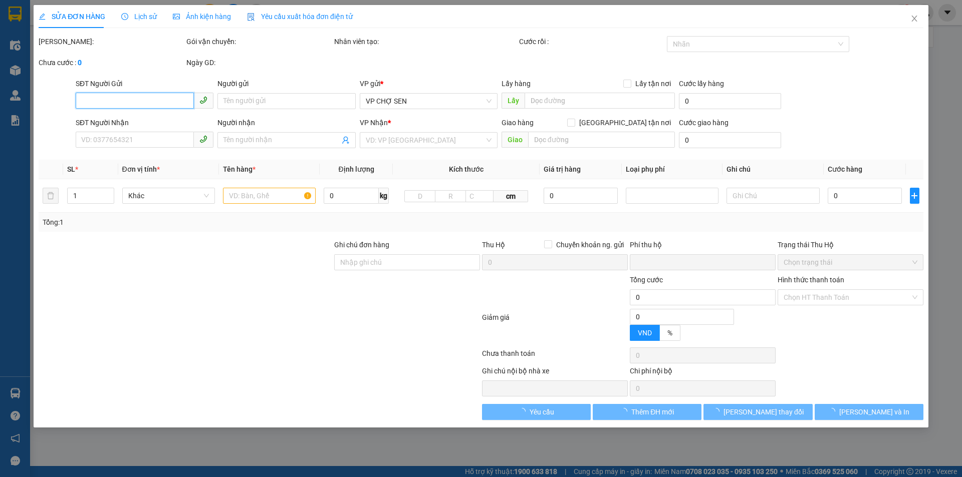
type input "0347273248"
type input "A ĐỨC"
type input "0983601914"
type input "A HIẾU"
type input "0"
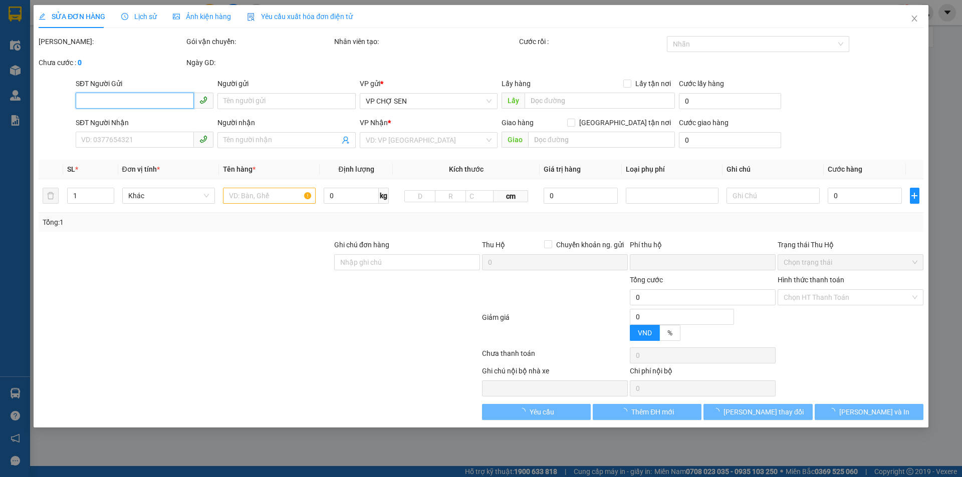
type input "40.000"
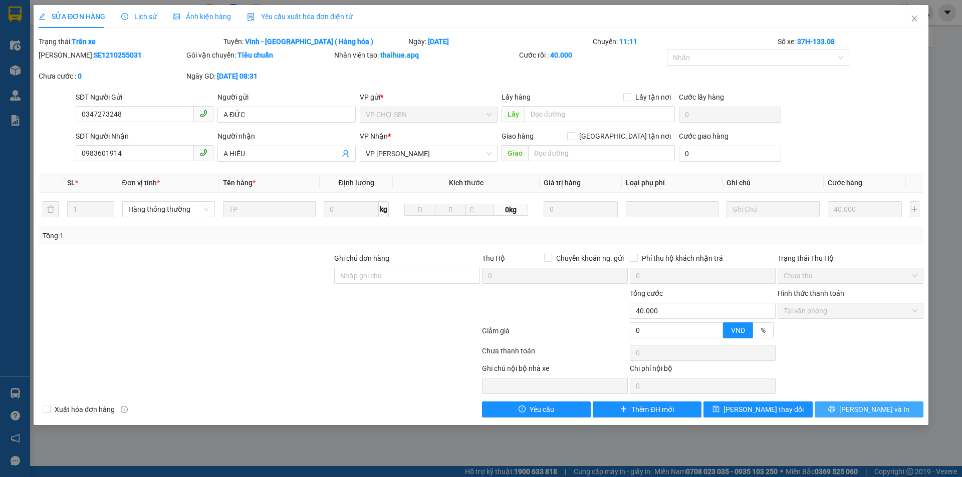
click at [874, 409] on span "[PERSON_NAME] và In" at bounding box center [874, 409] width 70 height 11
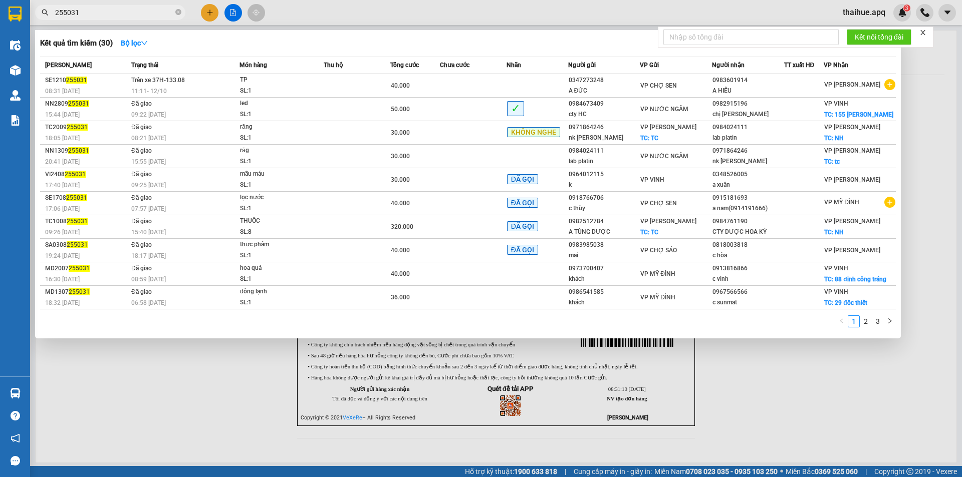
click at [90, 14] on input "255031" at bounding box center [114, 12] width 118 height 11
type input "2"
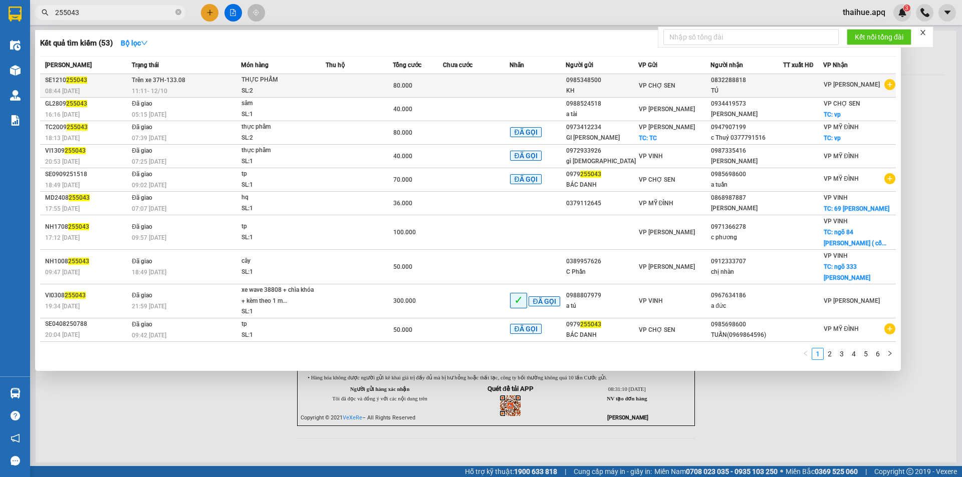
type input "255043"
click at [342, 90] on td at bounding box center [359, 86] width 67 height 24
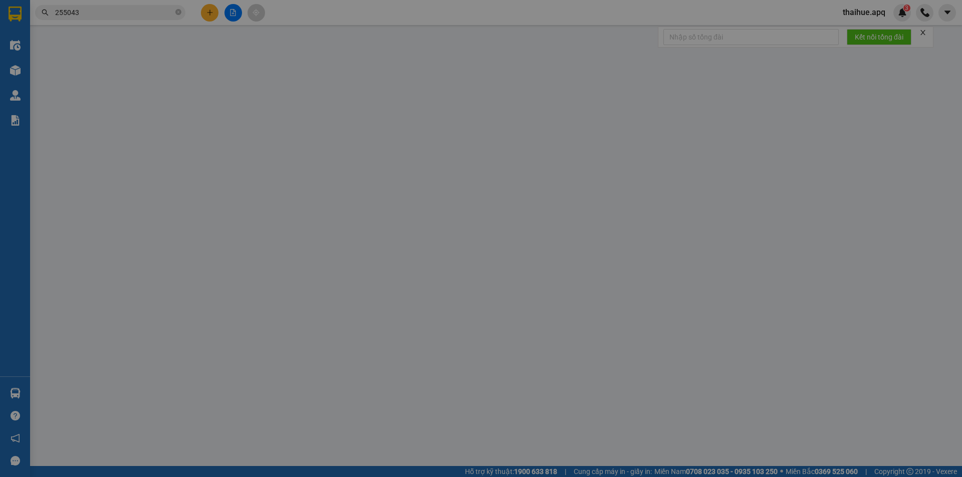
type input "0985348500"
type input "KH"
type input "0832288818"
type input "TÚ"
type input "0"
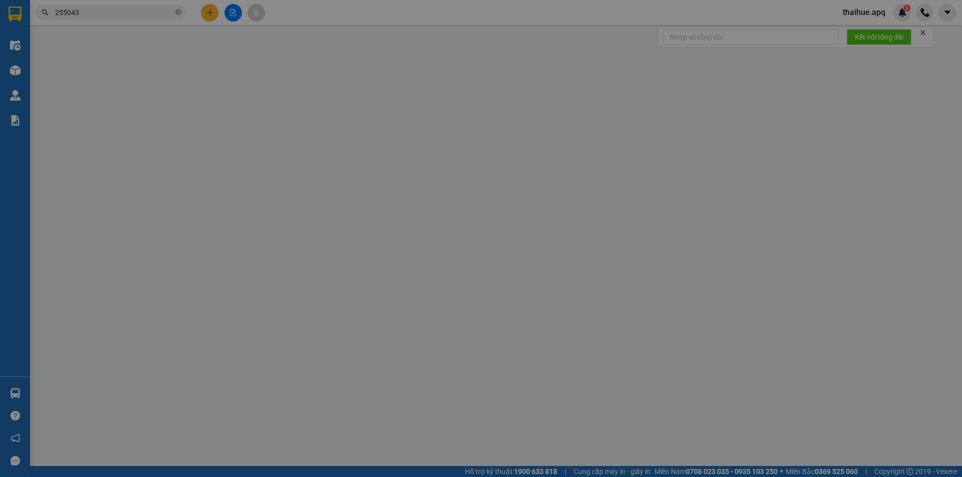
type input "80.000"
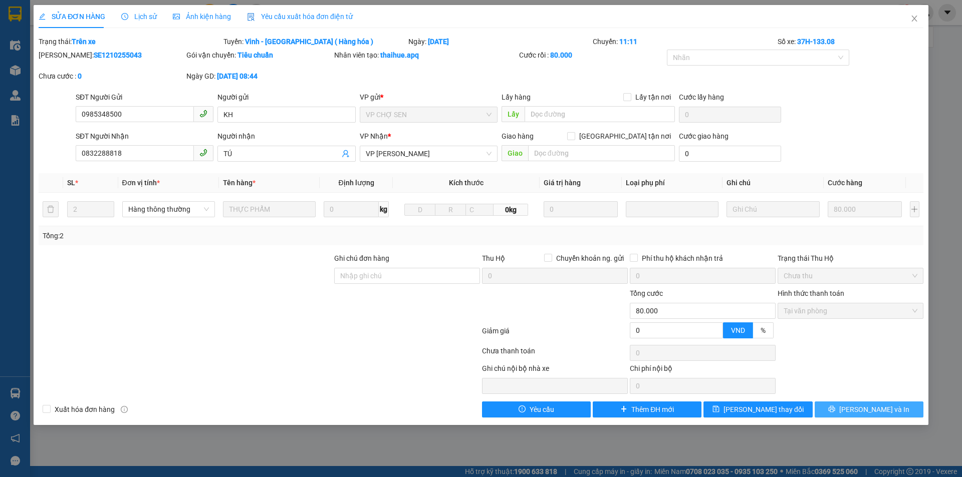
click at [872, 409] on span "[PERSON_NAME] và In" at bounding box center [874, 409] width 70 height 11
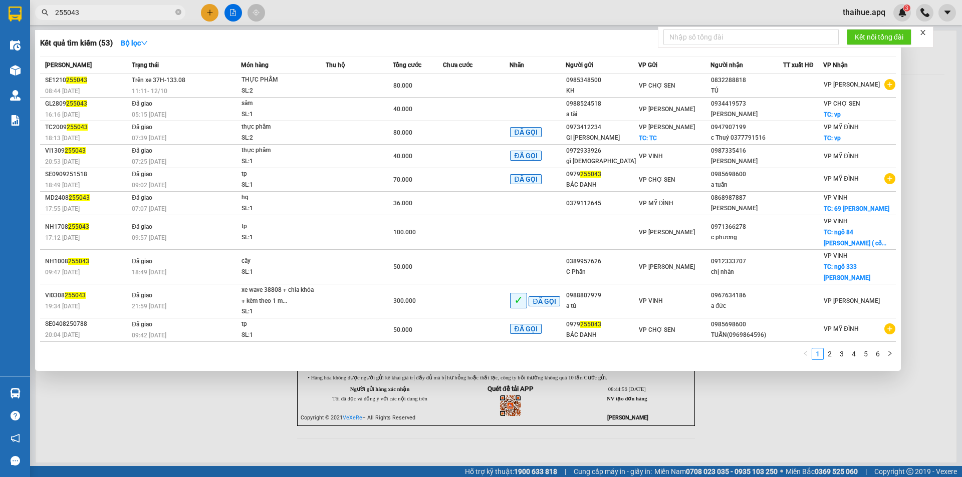
click at [84, 12] on input "255043" at bounding box center [114, 12] width 118 height 11
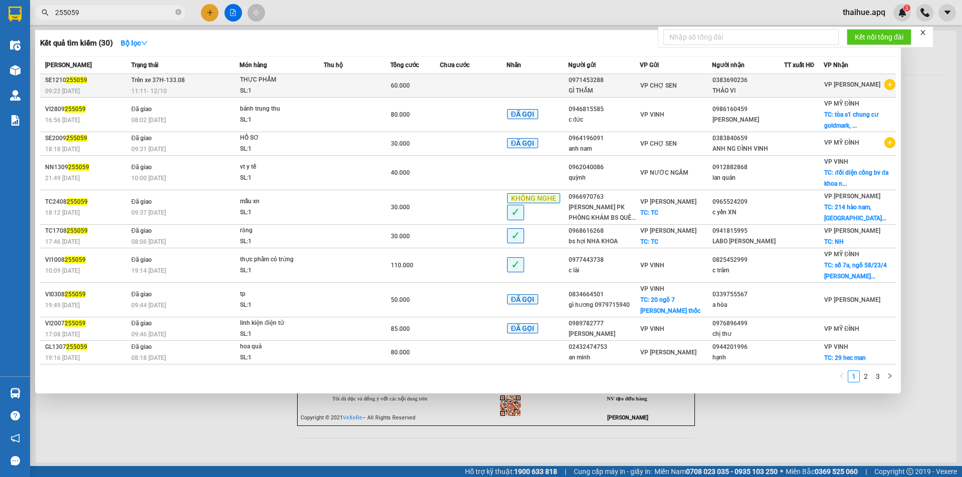
type input "255059"
click at [328, 86] on td at bounding box center [357, 86] width 67 height 24
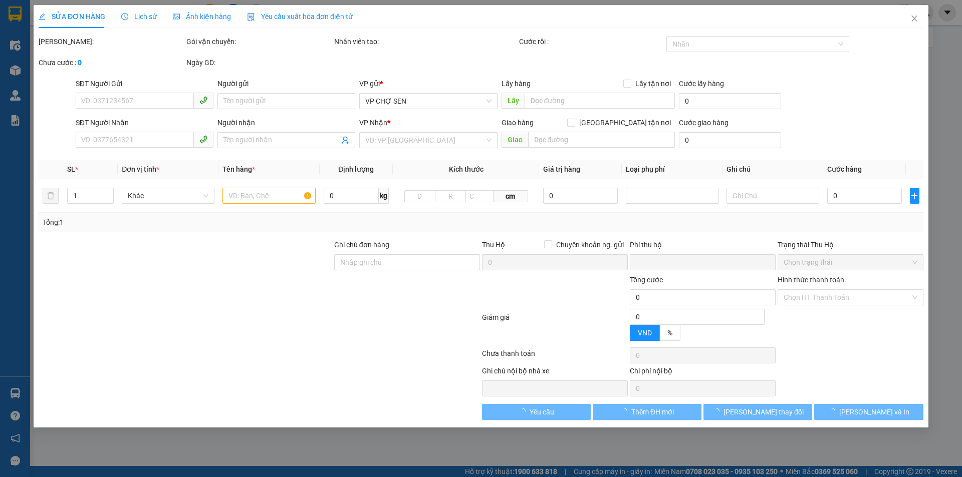
type input "0971453288"
type input "GÌ THẮM"
type input "0383690236"
type input "THẢO VI"
type input "0"
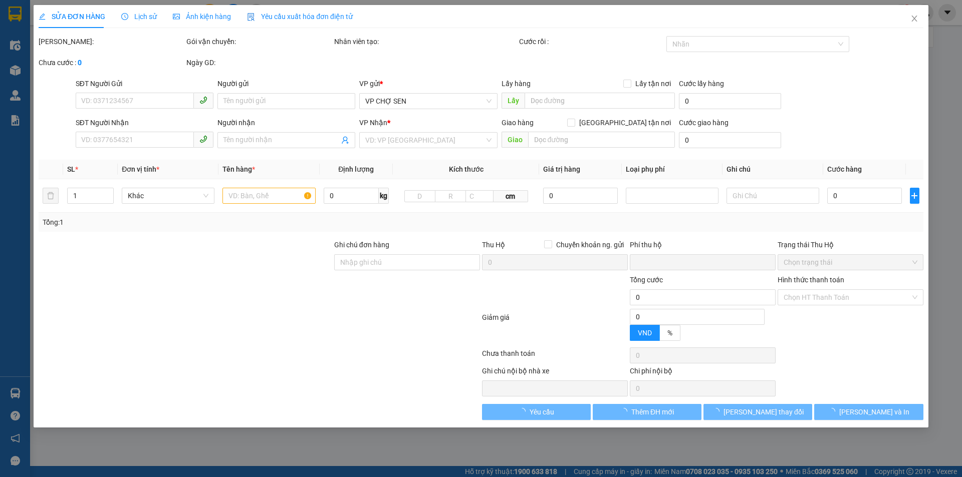
type input "60.000"
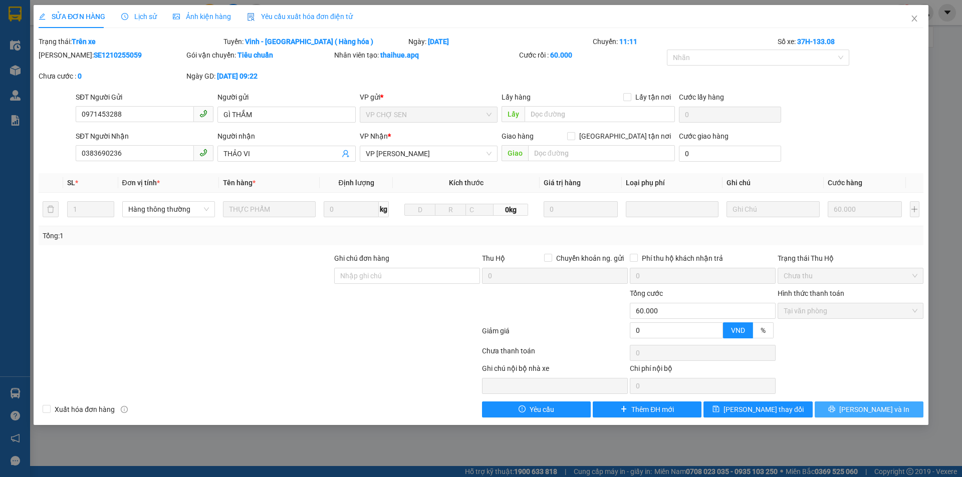
click at [870, 409] on span "[PERSON_NAME] và In" at bounding box center [874, 409] width 70 height 11
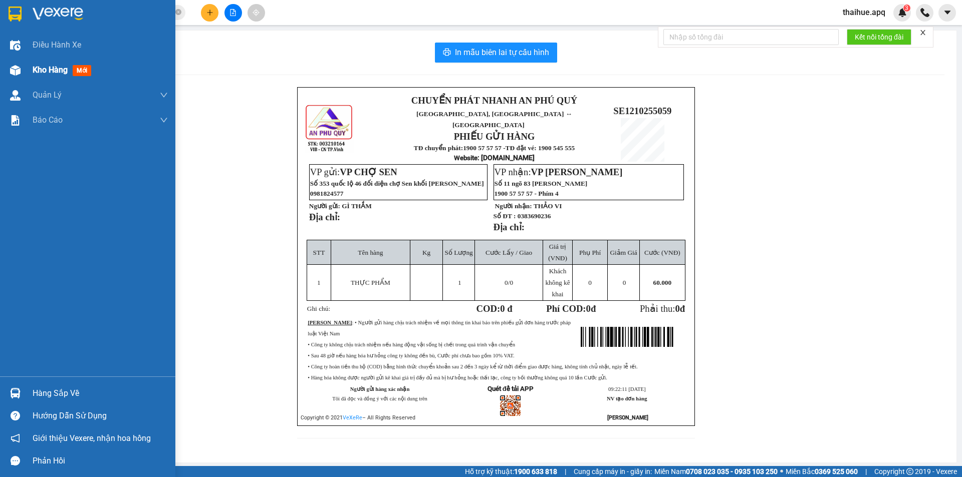
click at [56, 71] on span "Kho hàng" at bounding box center [50, 70] width 35 height 10
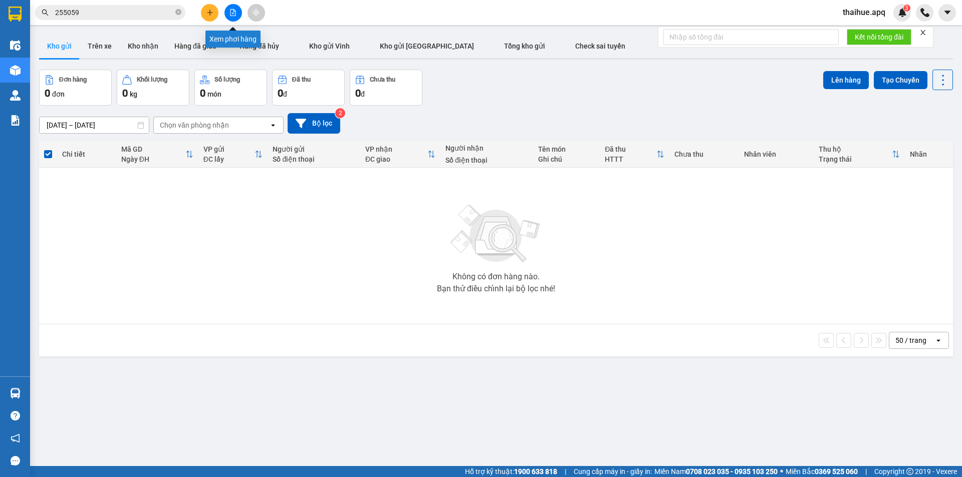
click at [229, 12] on icon "file-add" at bounding box center [232, 12] width 7 height 7
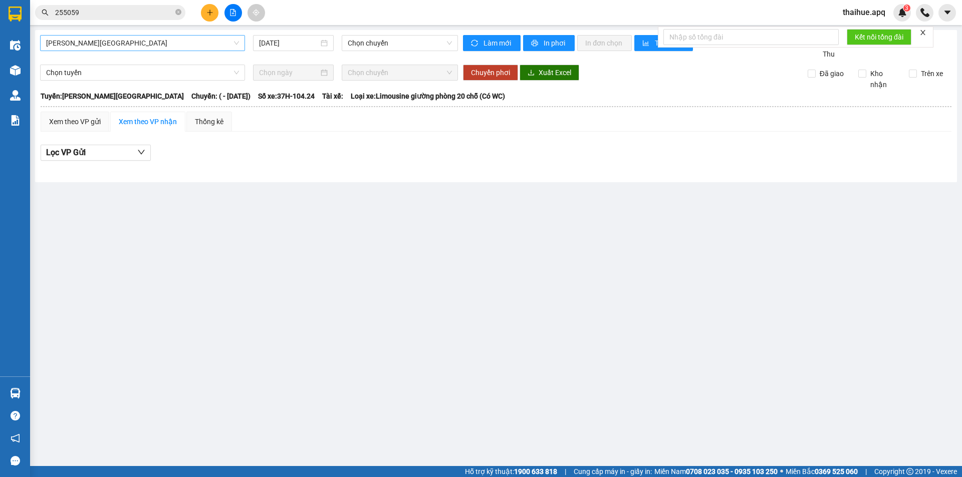
click at [128, 41] on span "[PERSON_NAME][GEOGRAPHIC_DATA]" at bounding box center [142, 43] width 193 height 15
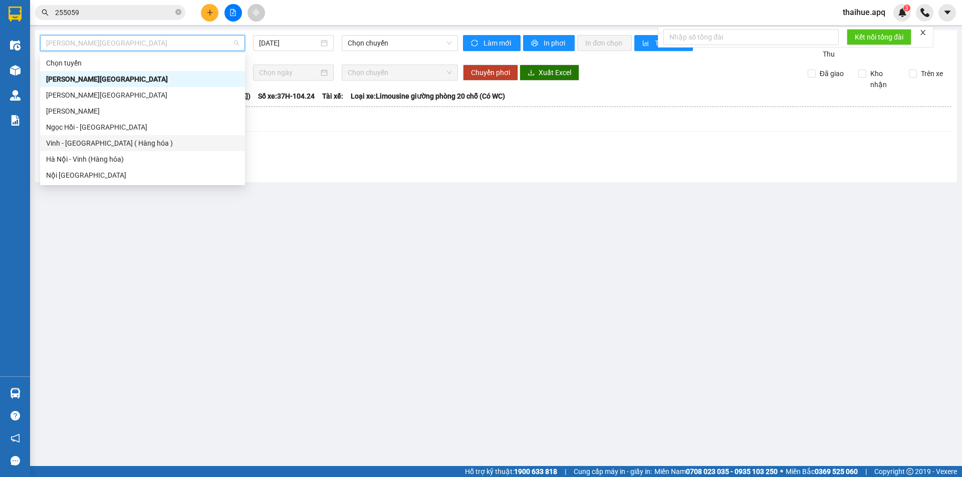
click at [74, 145] on div "Vinh - [GEOGRAPHIC_DATA] ( Hàng hóa )" at bounding box center [142, 143] width 193 height 11
type input "[DATE]"
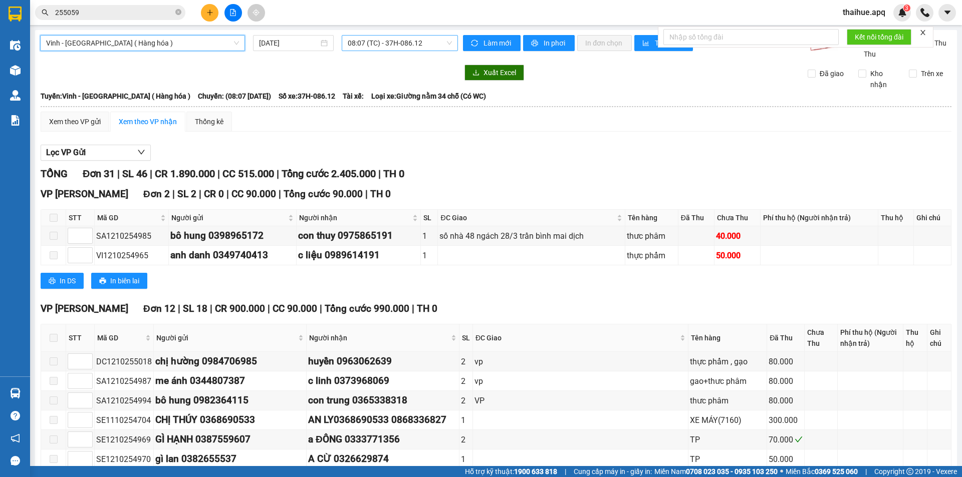
click at [429, 41] on span "08:07 (TC) - 37H-086.12" at bounding box center [400, 43] width 104 height 15
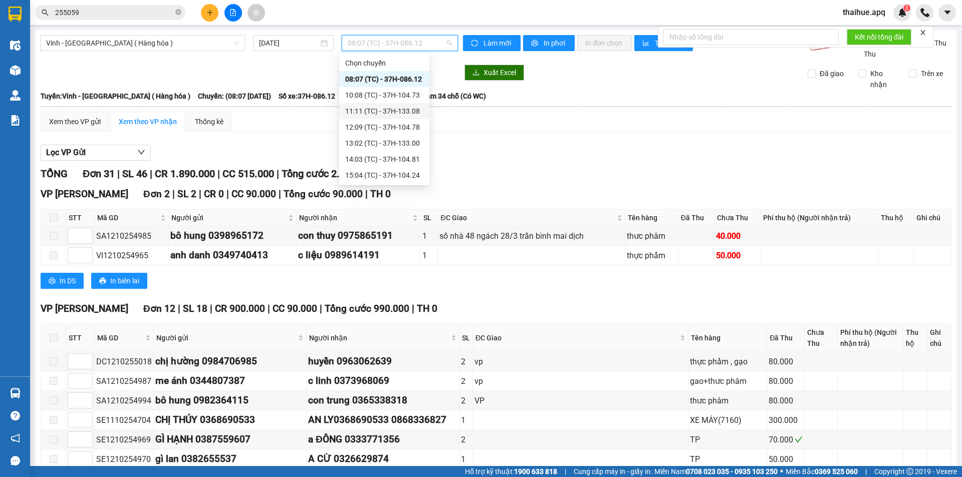
click at [410, 112] on div "11:11 (TC) - 37H-133.08" at bounding box center [384, 111] width 78 height 11
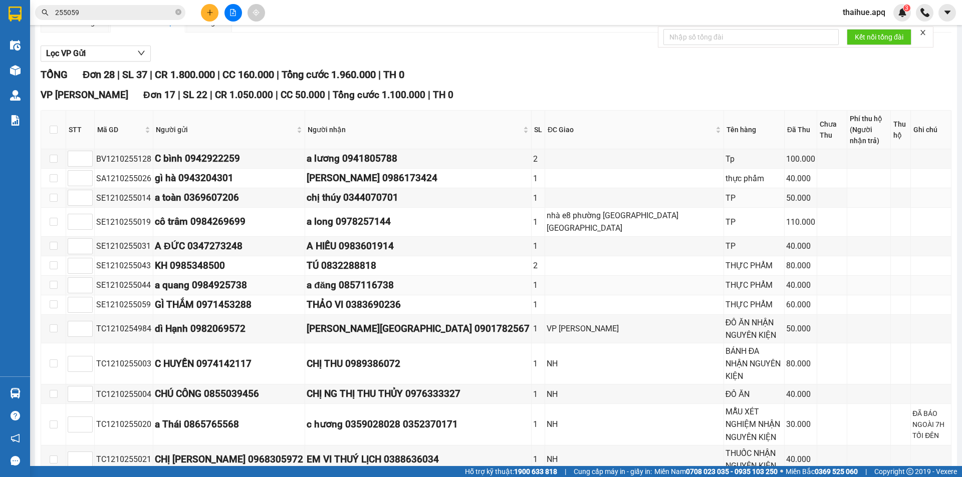
scroll to position [100, 0]
click at [53, 197] on input "checkbox" at bounding box center [54, 197] width 8 height 8
checkbox input "true"
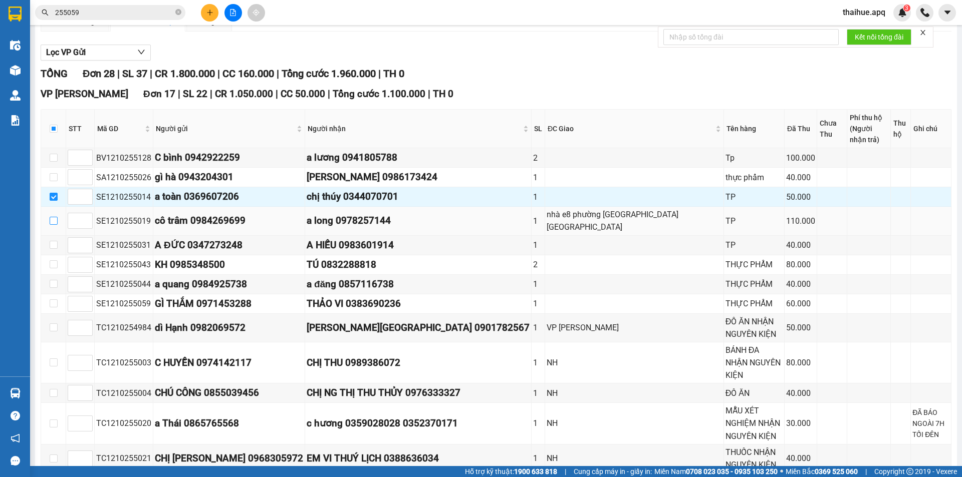
click at [51, 217] on input "checkbox" at bounding box center [54, 221] width 8 height 8
checkbox input "true"
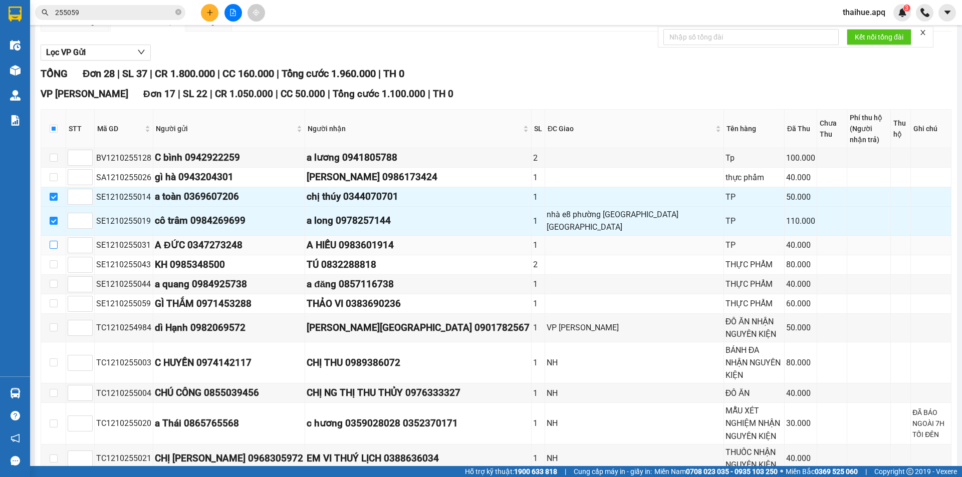
click at [52, 241] on input "checkbox" at bounding box center [54, 245] width 8 height 8
checkbox input "true"
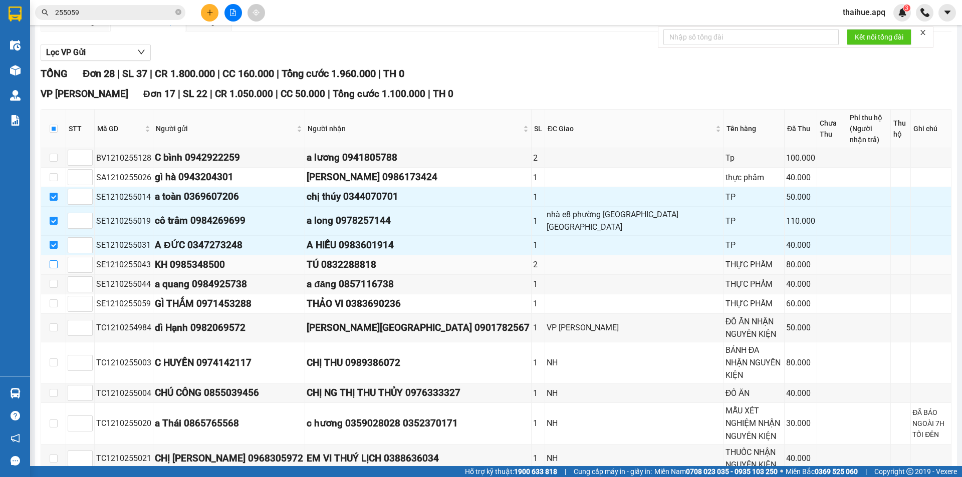
click at [52, 260] on input "checkbox" at bounding box center [54, 264] width 8 height 8
checkbox input "true"
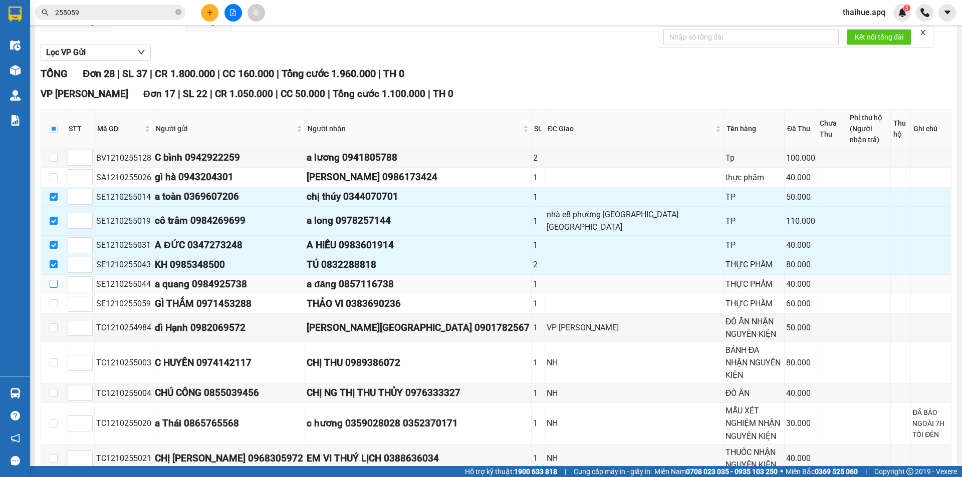
click at [53, 280] on input "checkbox" at bounding box center [54, 284] width 8 height 8
checkbox input "true"
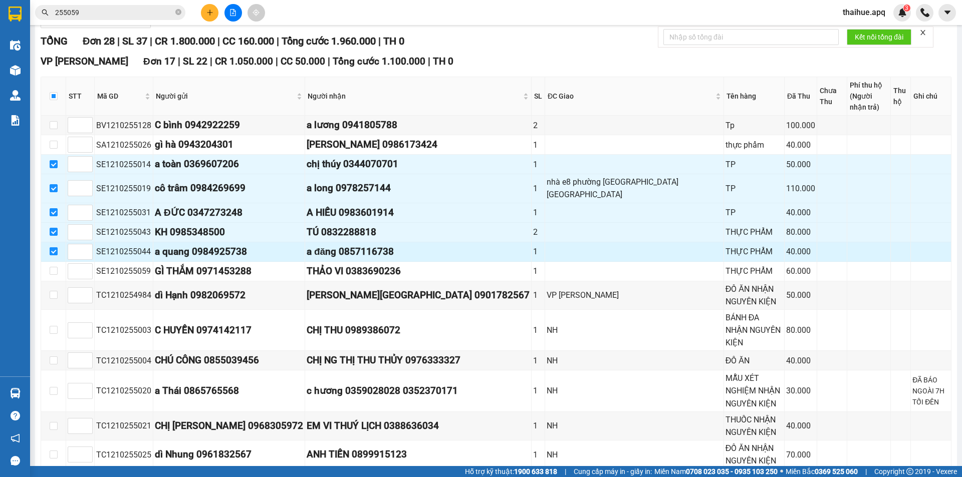
scroll to position [150, 0]
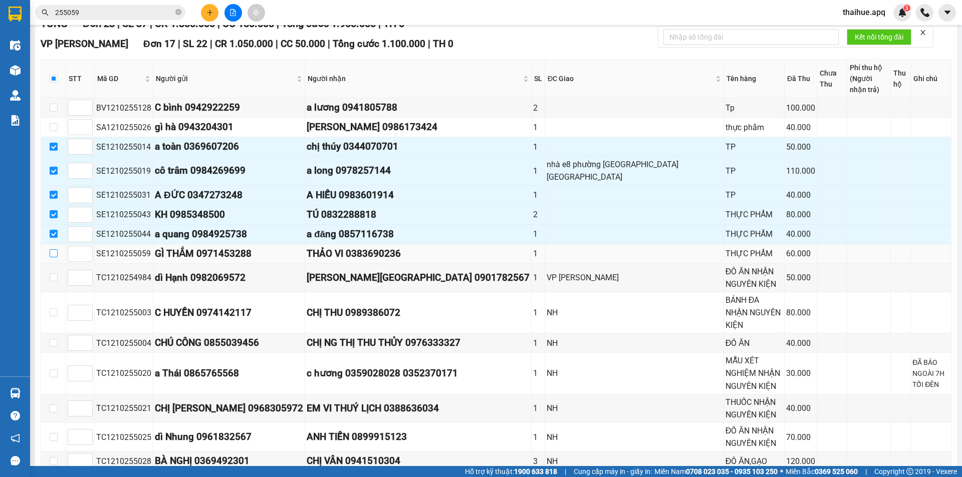
click at [53, 249] on input "checkbox" at bounding box center [54, 253] width 8 height 8
checkbox input "true"
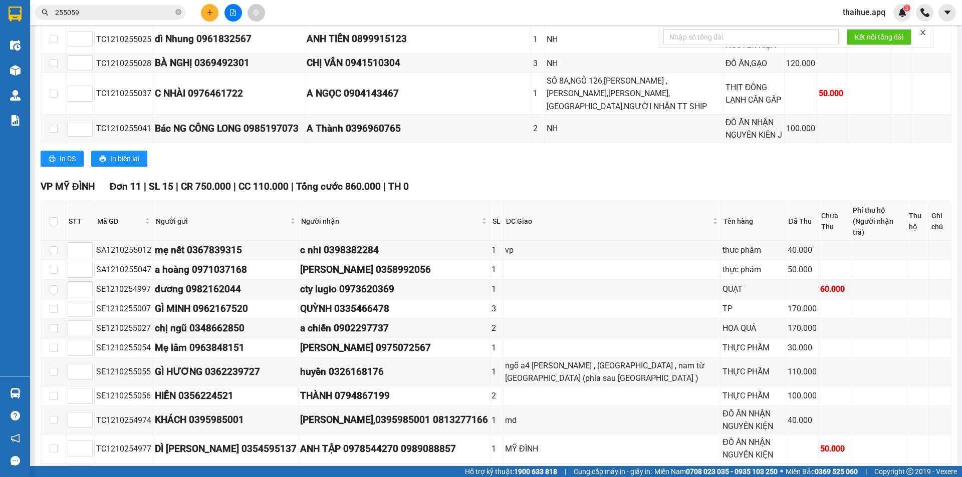
scroll to position [572, 0]
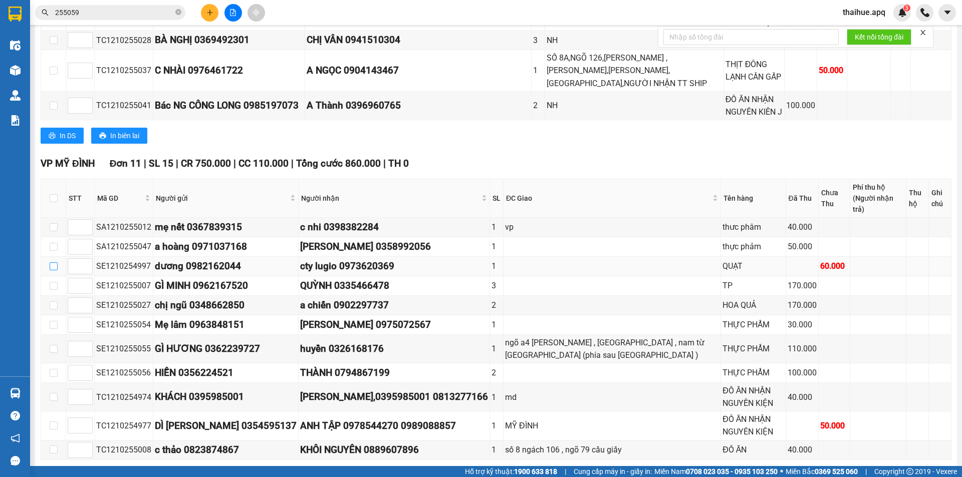
click at [52, 262] on input "checkbox" at bounding box center [54, 266] width 8 height 8
checkbox input "true"
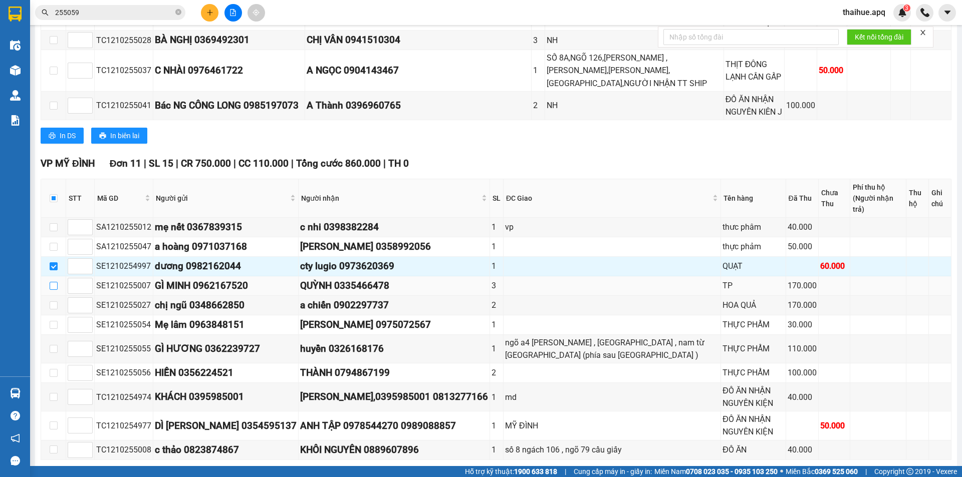
click at [52, 282] on input "checkbox" at bounding box center [54, 286] width 8 height 8
checkbox input "true"
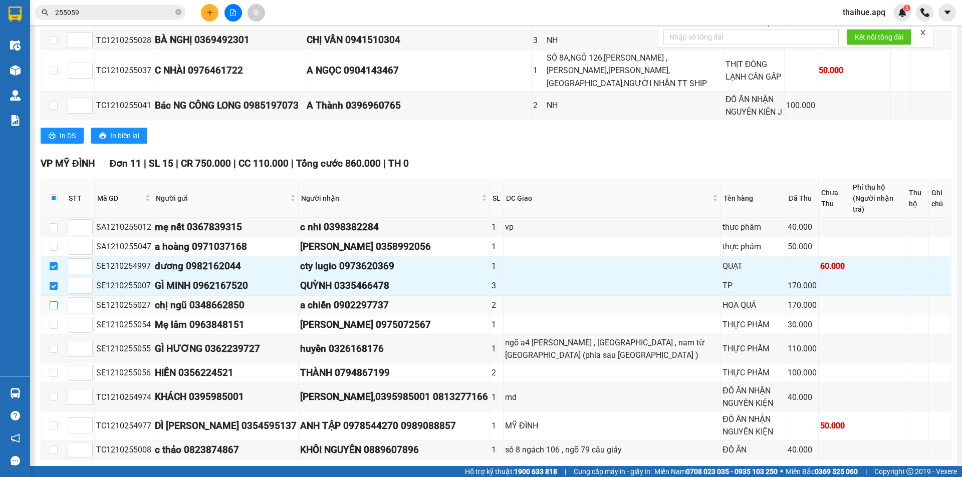
click at [53, 302] on input "checkbox" at bounding box center [54, 306] width 8 height 8
checkbox input "true"
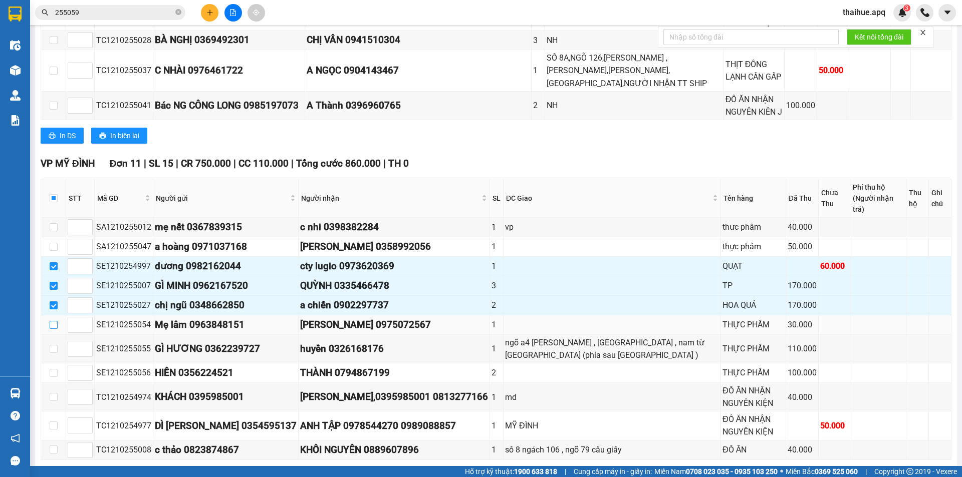
click at [53, 321] on input "checkbox" at bounding box center [54, 325] width 8 height 8
checkbox input "true"
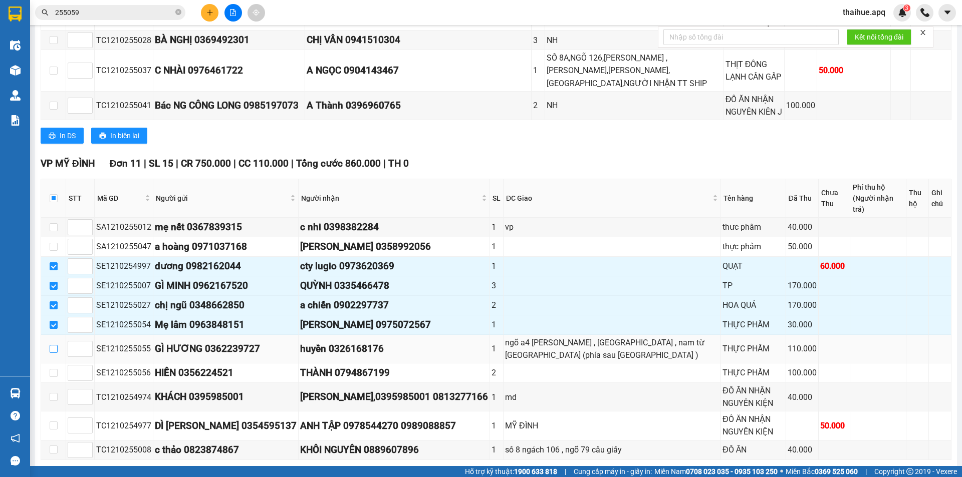
click at [54, 345] on input "checkbox" at bounding box center [54, 349] width 8 height 8
checkbox input "true"
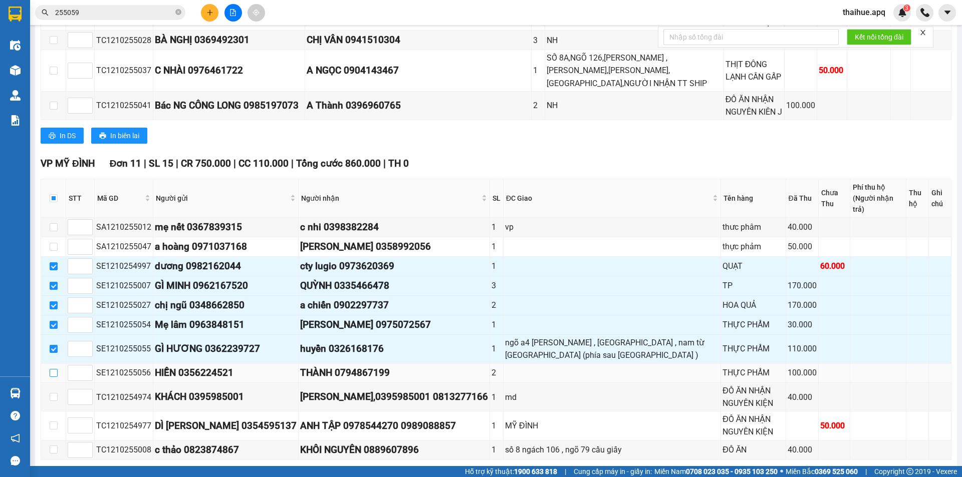
click at [54, 369] on input "checkbox" at bounding box center [54, 373] width 8 height 8
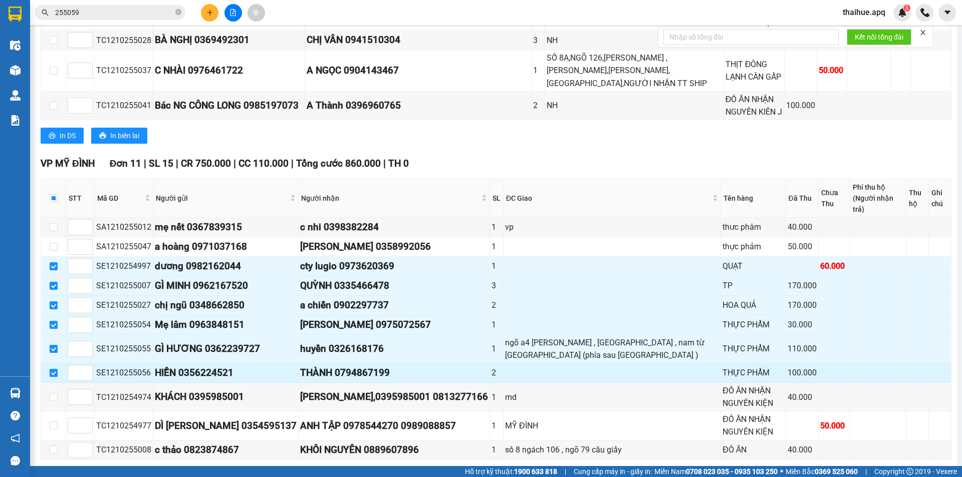
click at [53, 369] on input "checkbox" at bounding box center [54, 373] width 8 height 8
checkbox input "false"
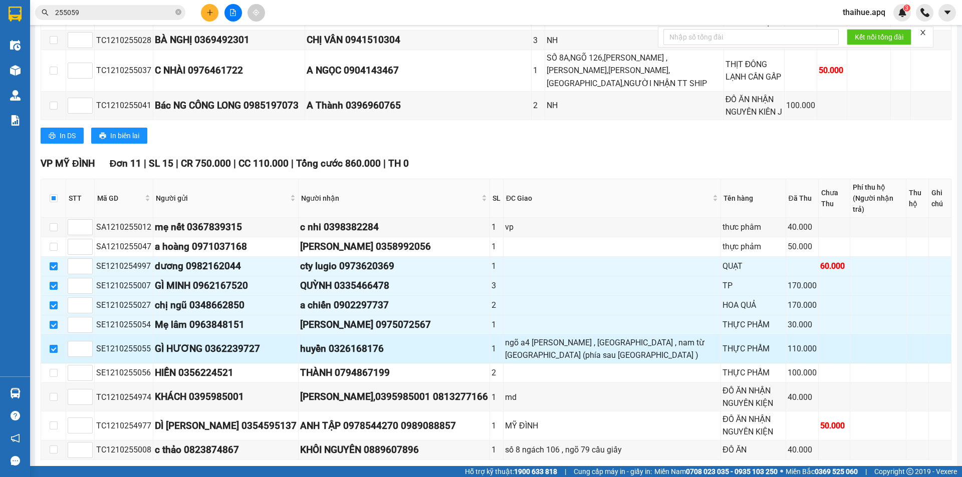
click at [53, 345] on input "checkbox" at bounding box center [54, 349] width 8 height 8
checkbox input "false"
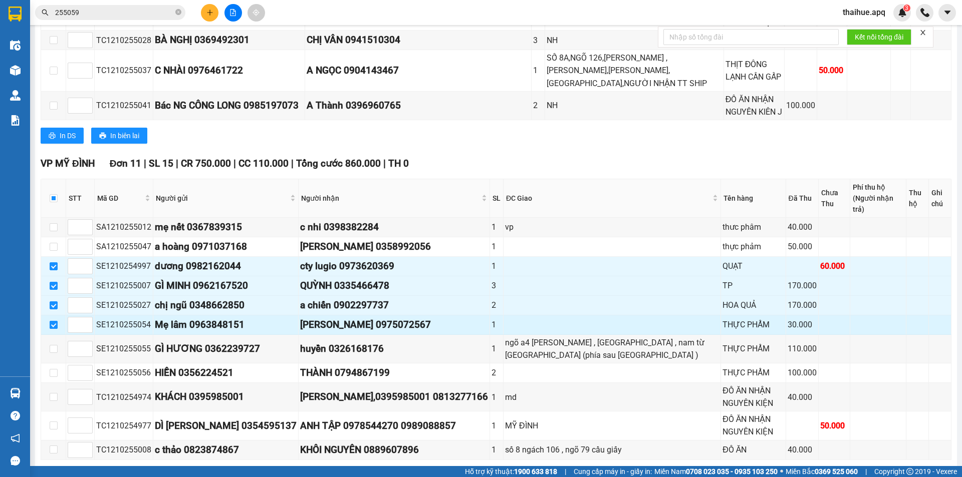
click at [54, 321] on input "checkbox" at bounding box center [54, 325] width 8 height 8
checkbox input "false"
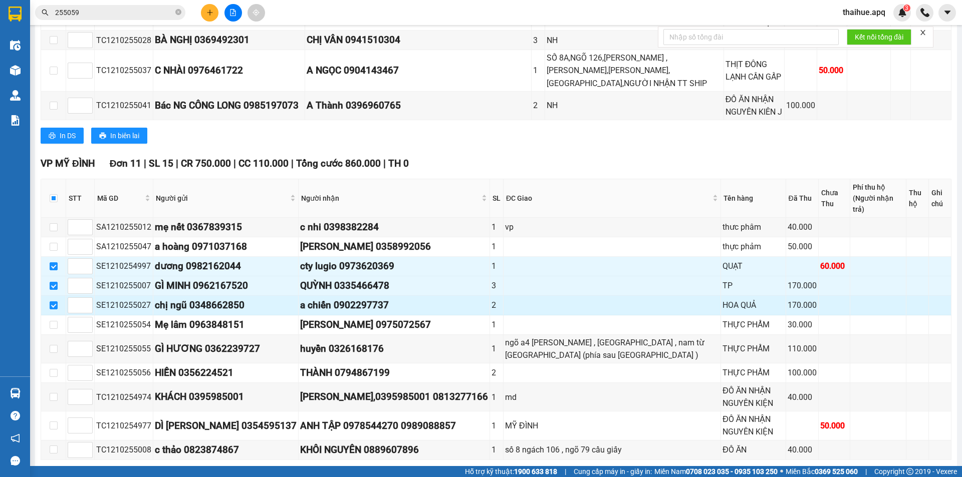
drag, startPoint x: 54, startPoint y: 261, endPoint x: 55, endPoint y: 251, distance: 10.5
click at [54, 302] on input "checkbox" at bounding box center [54, 306] width 8 height 8
checkbox input "false"
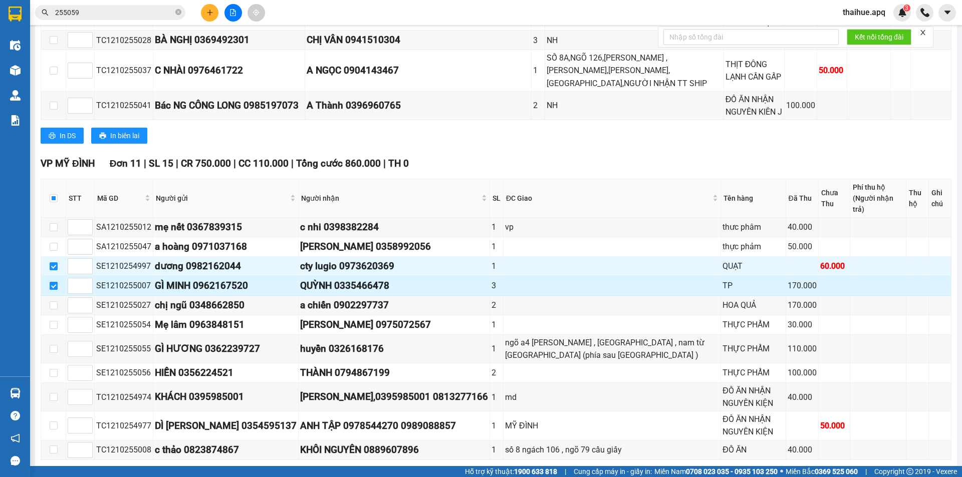
click at [53, 282] on input "checkbox" at bounding box center [54, 286] width 8 height 8
checkbox input "false"
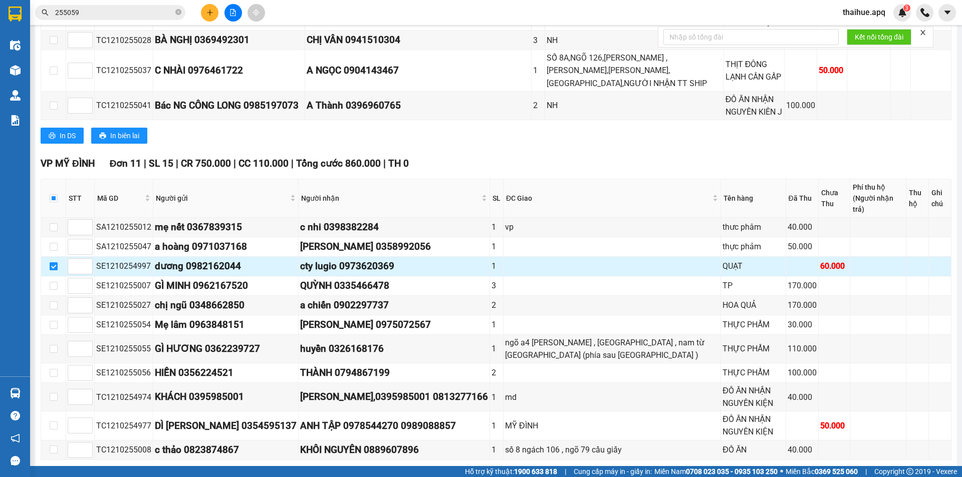
click at [53, 262] on input "checkbox" at bounding box center [54, 266] width 8 height 8
checkbox input "false"
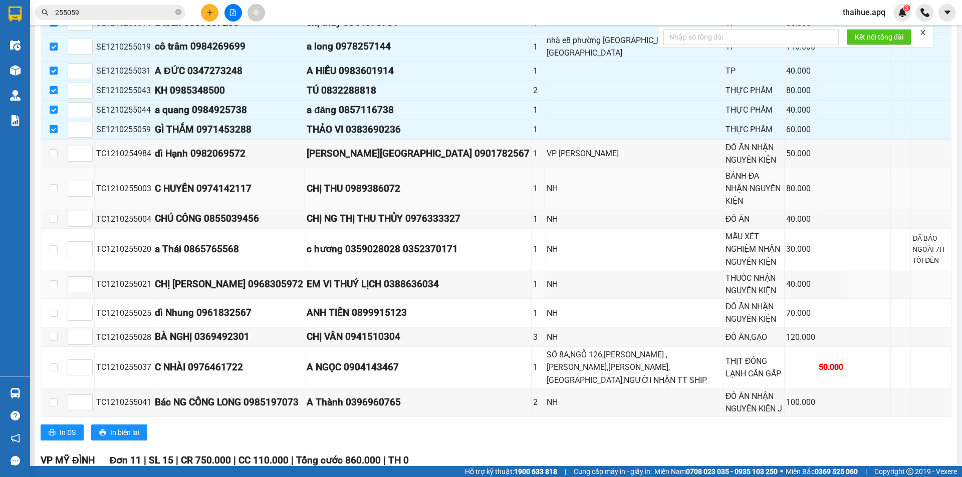
scroll to position [271, 0]
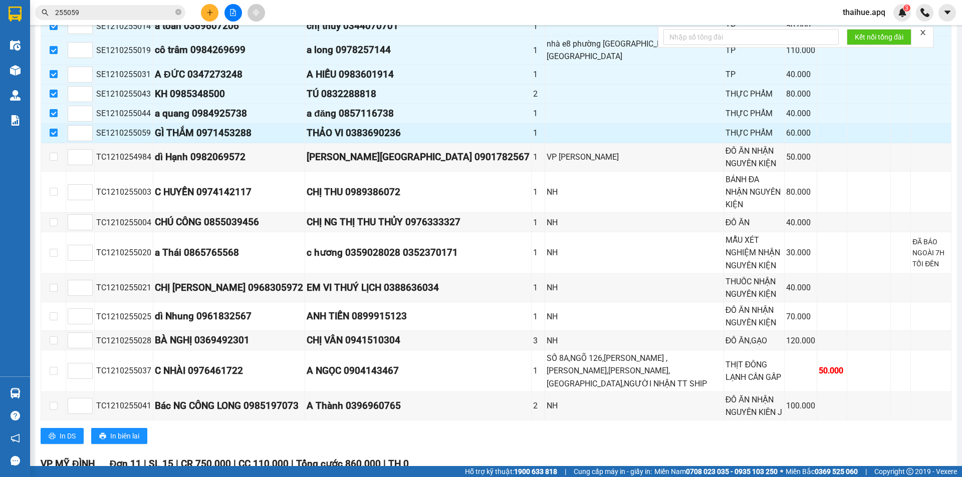
click at [53, 129] on input "checkbox" at bounding box center [54, 133] width 8 height 8
checkbox input "false"
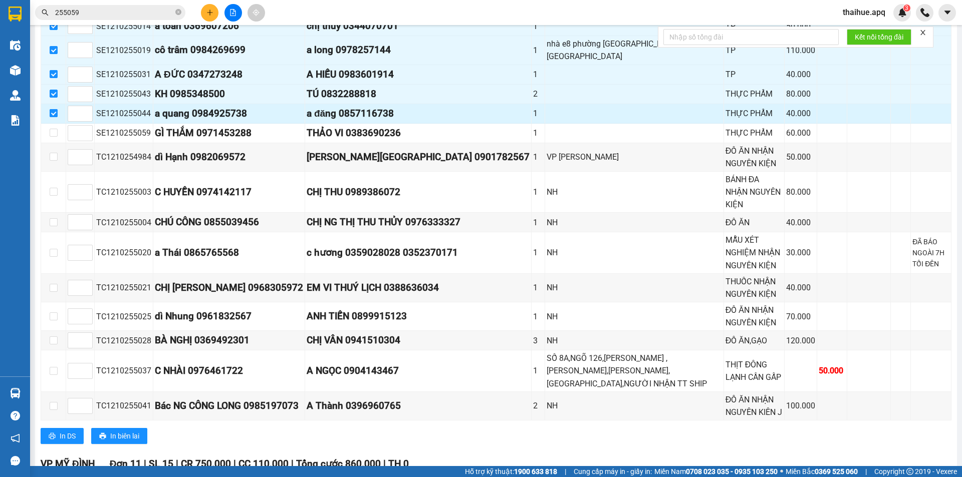
click at [52, 109] on input "checkbox" at bounding box center [54, 113] width 8 height 8
checkbox input "false"
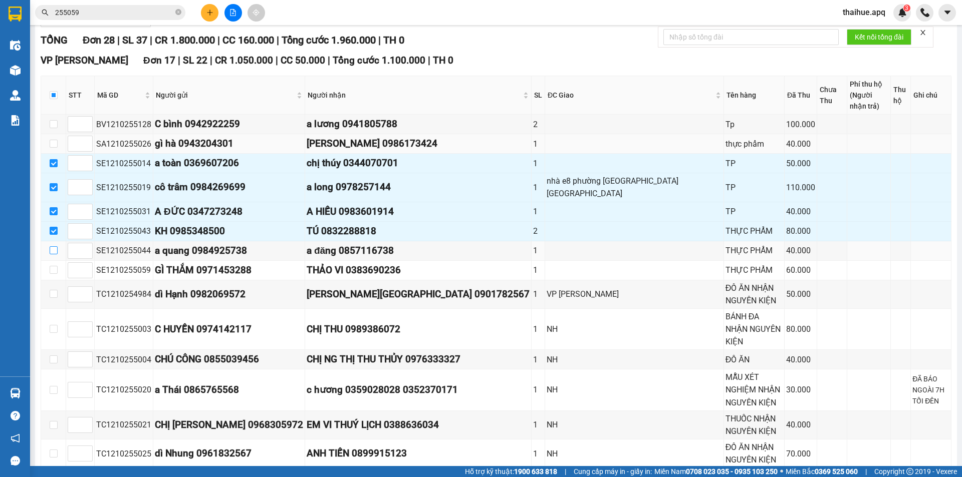
scroll to position [121, 0]
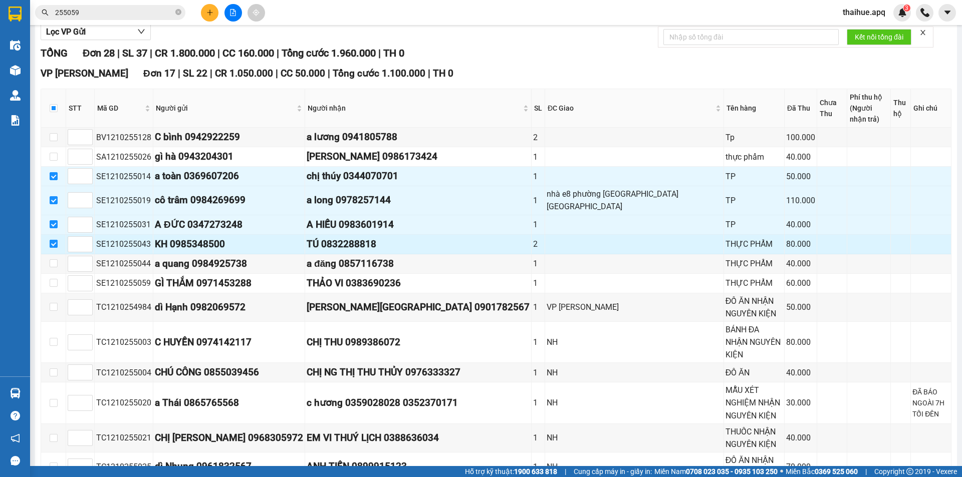
click at [52, 240] on input "checkbox" at bounding box center [54, 244] width 8 height 8
checkbox input "false"
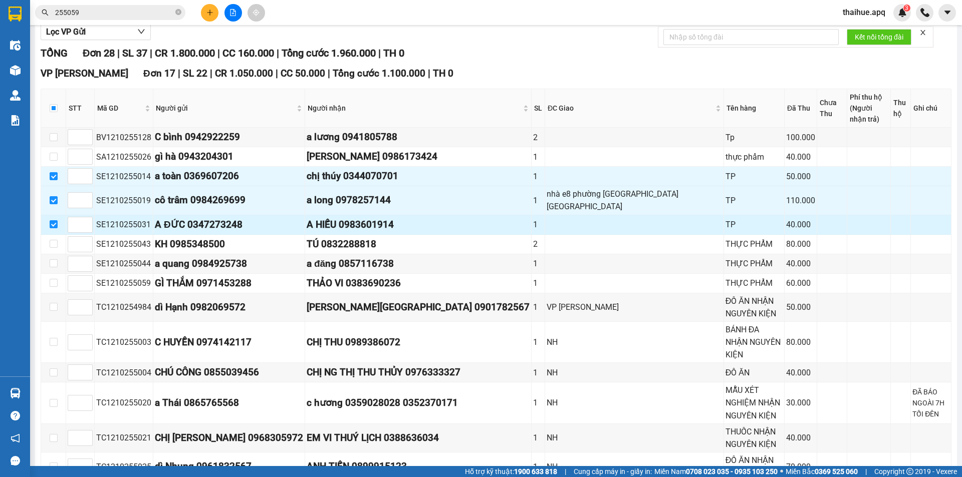
drag, startPoint x: 53, startPoint y: 217, endPoint x: 53, endPoint y: 207, distance: 10.5
click at [53, 220] on input "checkbox" at bounding box center [54, 224] width 8 height 8
checkbox input "false"
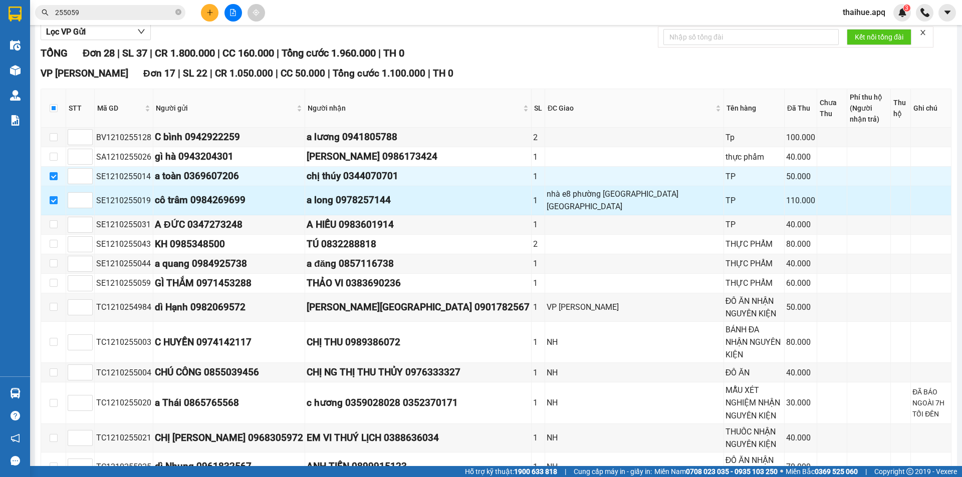
drag, startPoint x: 54, startPoint y: 194, endPoint x: 55, endPoint y: 174, distance: 20.1
click at [54, 196] on input "checkbox" at bounding box center [54, 200] width 8 height 8
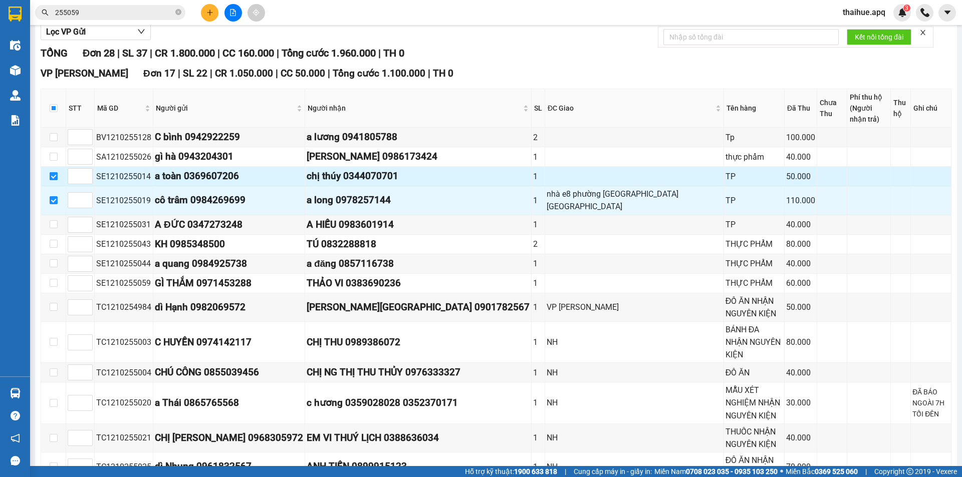
checkbox input "false"
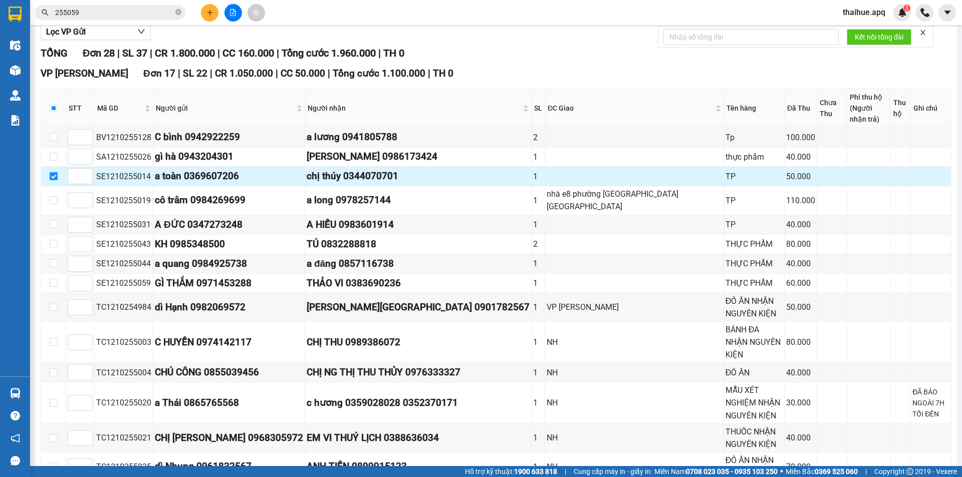
click at [52, 177] on input "checkbox" at bounding box center [54, 176] width 8 height 8
checkbox input "false"
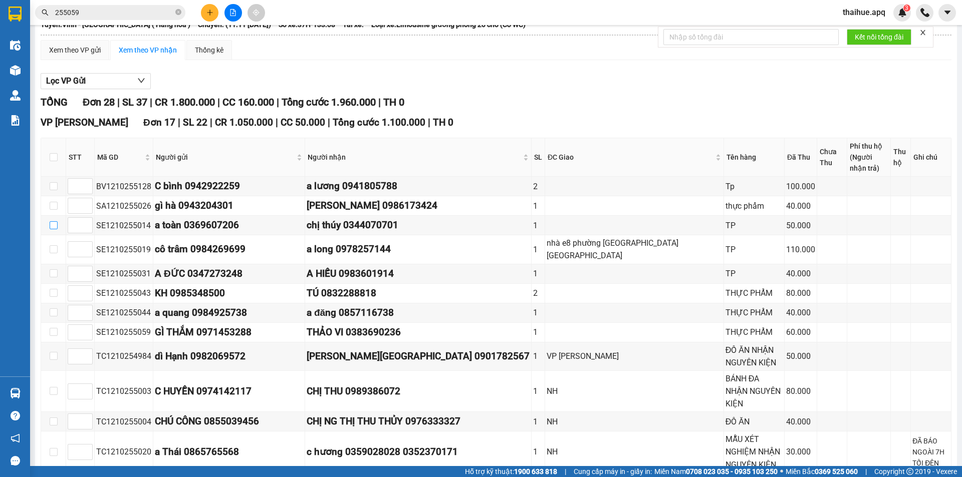
scroll to position [0, 0]
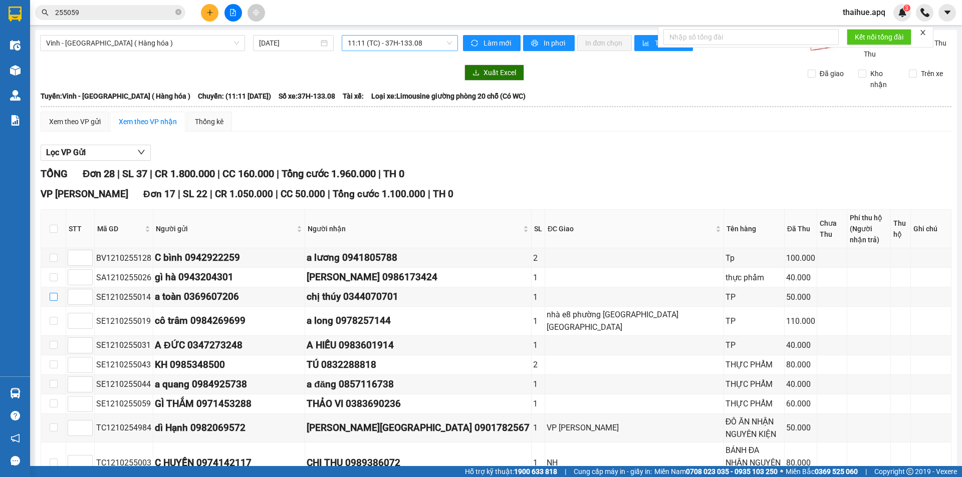
click at [434, 41] on span "11:11 (TC) - 37H-133.08" at bounding box center [400, 43] width 104 height 15
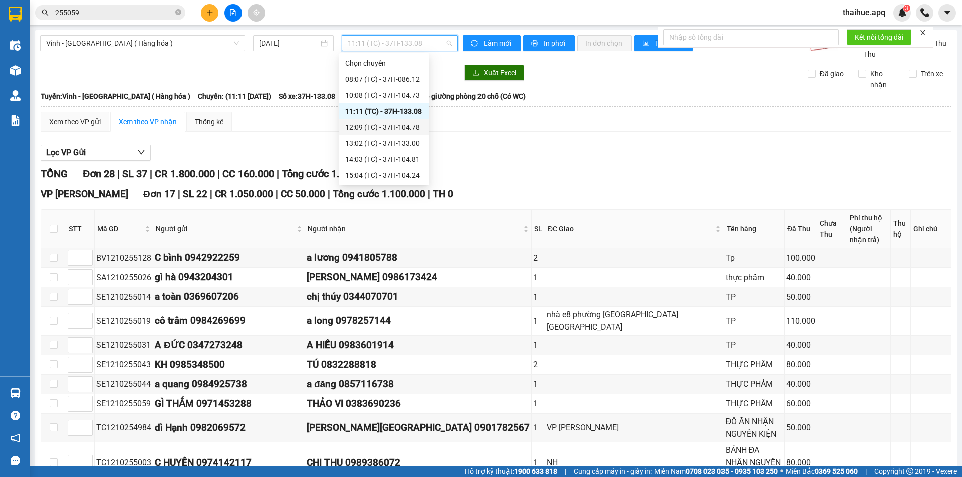
click at [403, 127] on div "12:09 (TC) - 37H-104.78" at bounding box center [384, 127] width 78 height 11
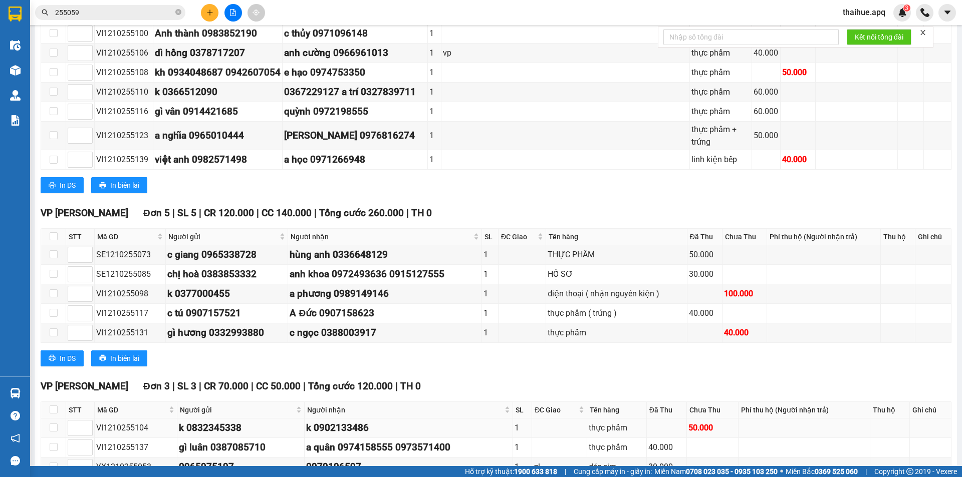
scroll to position [253, 0]
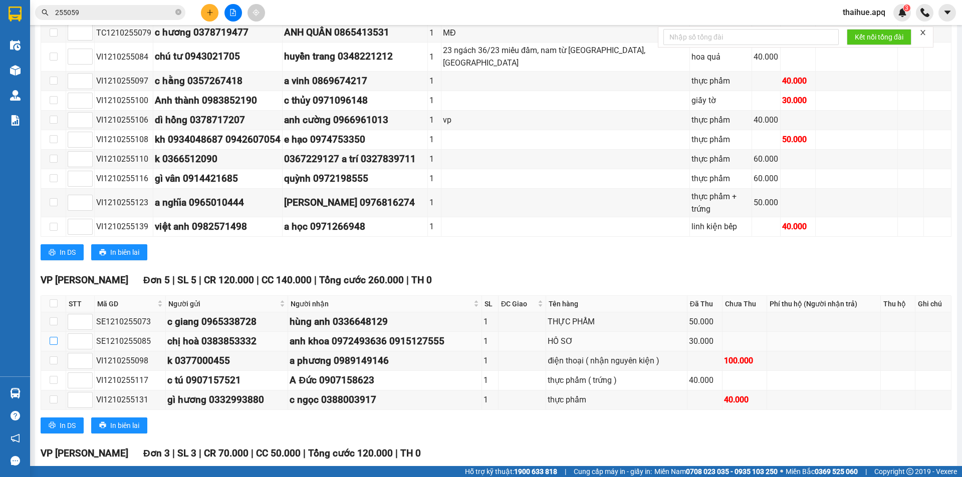
click at [53, 337] on input "checkbox" at bounding box center [54, 341] width 8 height 8
checkbox input "true"
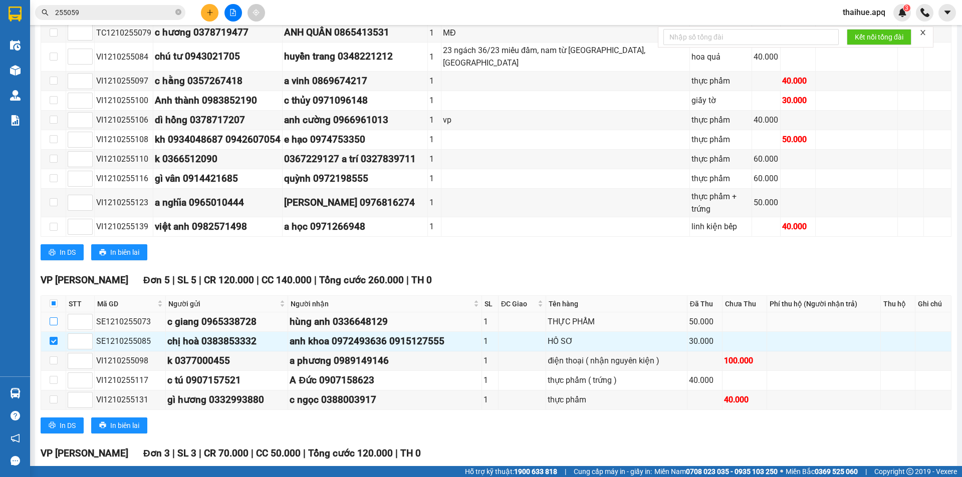
click at [52, 318] on input "checkbox" at bounding box center [54, 322] width 8 height 8
checkbox input "true"
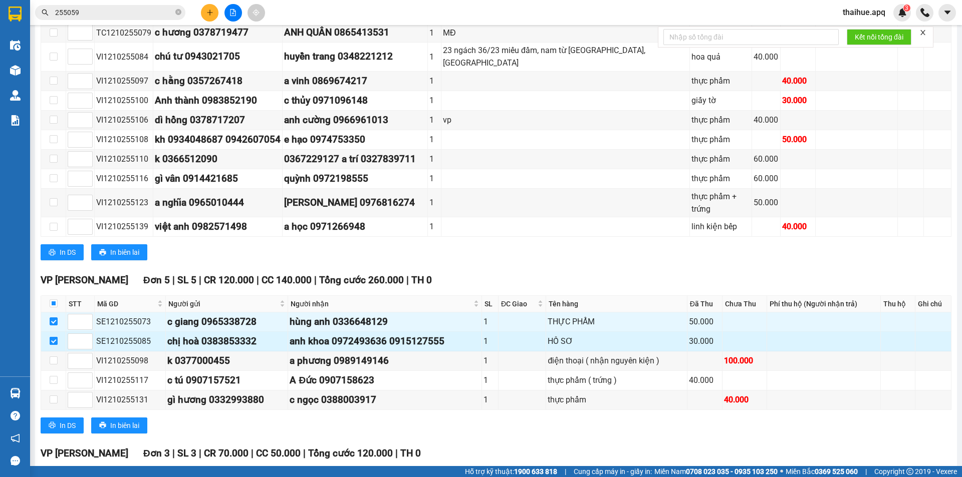
click at [53, 337] on input "checkbox" at bounding box center [54, 341] width 8 height 8
checkbox input "false"
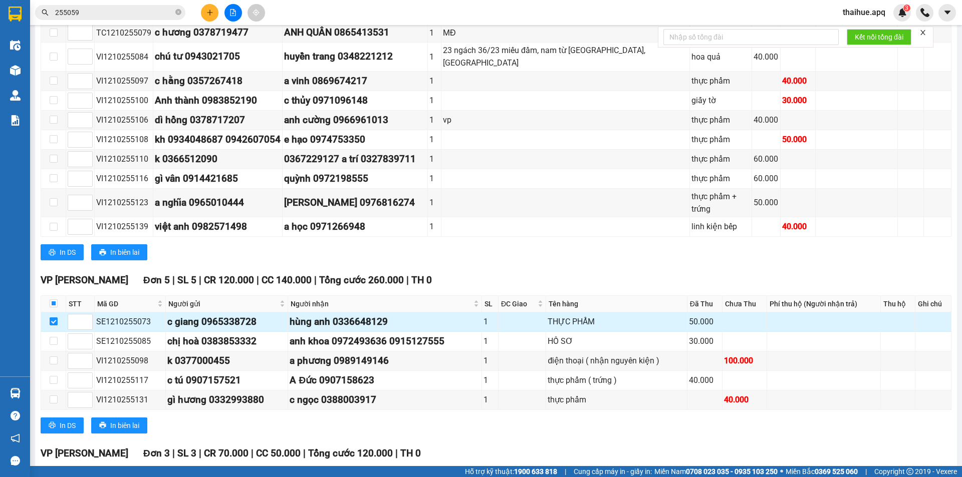
click at [55, 318] on input "checkbox" at bounding box center [54, 322] width 8 height 8
checkbox input "false"
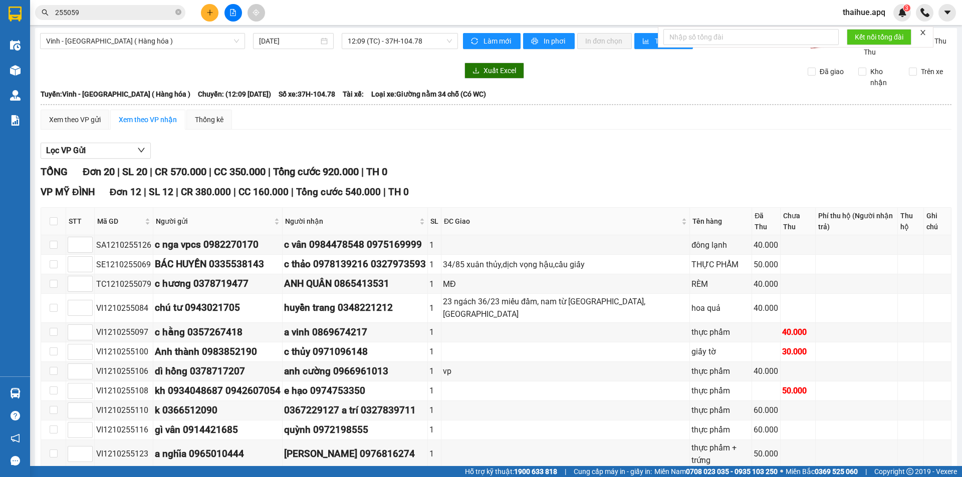
scroll to position [0, 0]
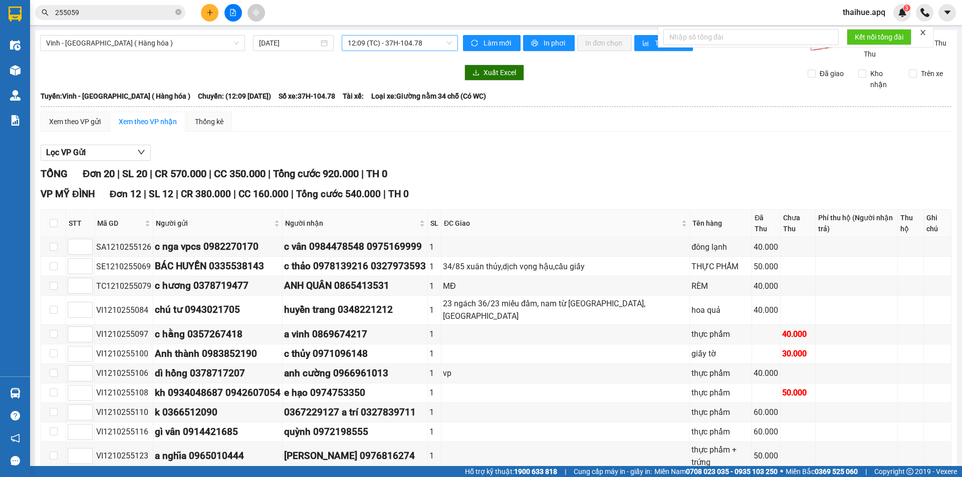
click at [430, 41] on span "12:09 (TC) - 37H-104.78" at bounding box center [400, 43] width 104 height 15
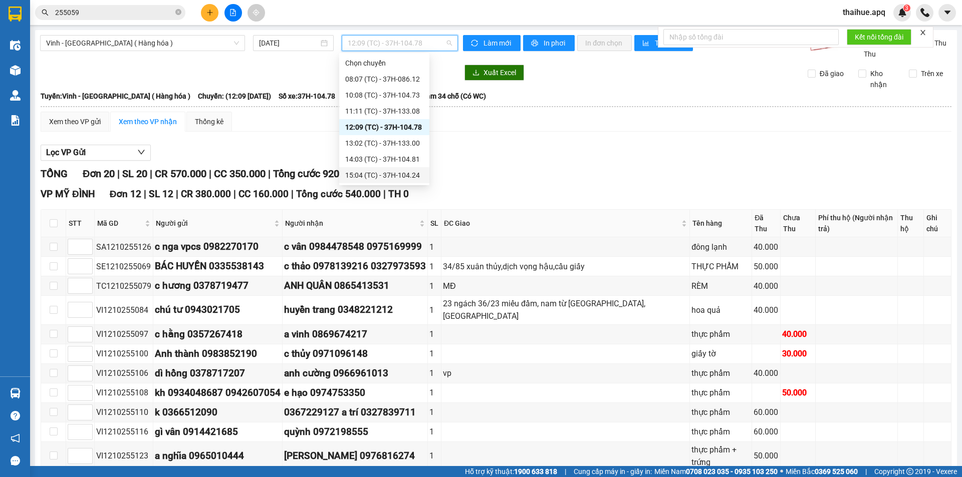
click at [404, 176] on div "15:04 (TC) - 37H-104.24" at bounding box center [384, 175] width 78 height 11
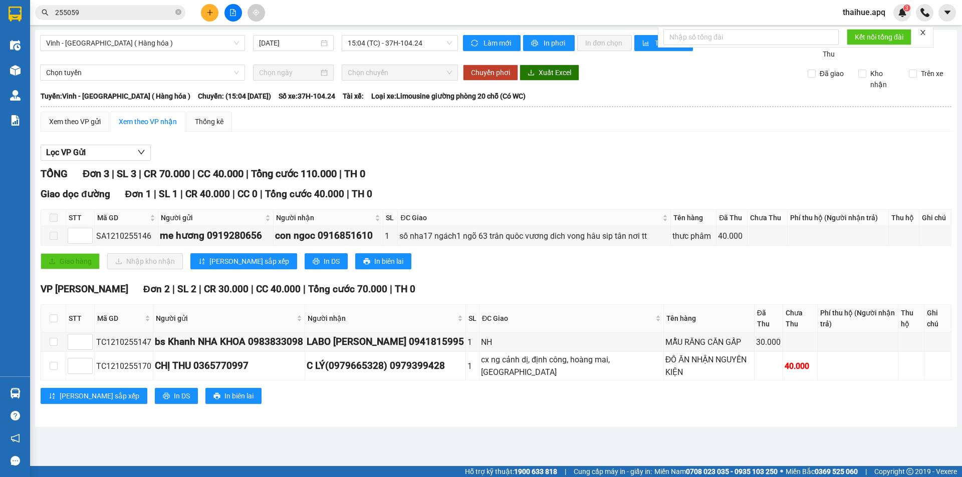
click at [40, 71] on div "Chọn tuyến" at bounding box center [142, 73] width 213 height 16
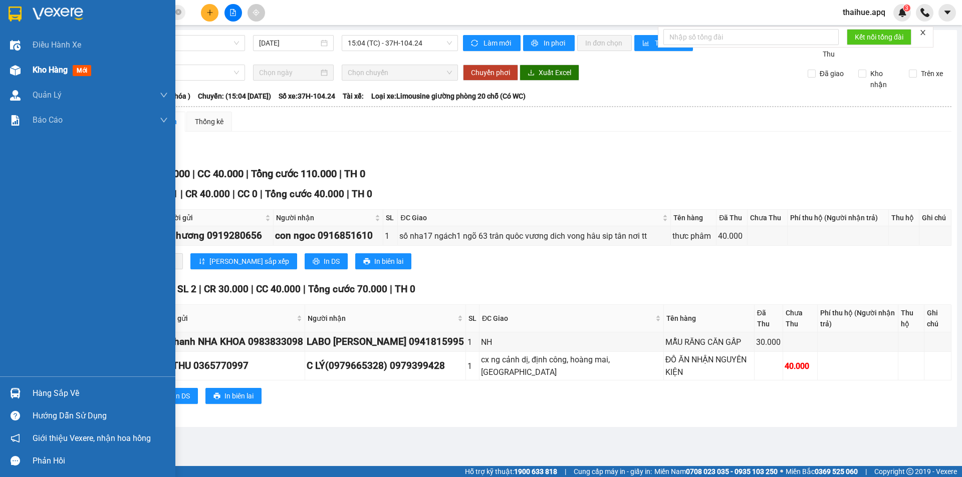
click at [41, 71] on span "Kho hàng" at bounding box center [50, 70] width 35 height 10
